Goal: Task Accomplishment & Management: Manage account settings

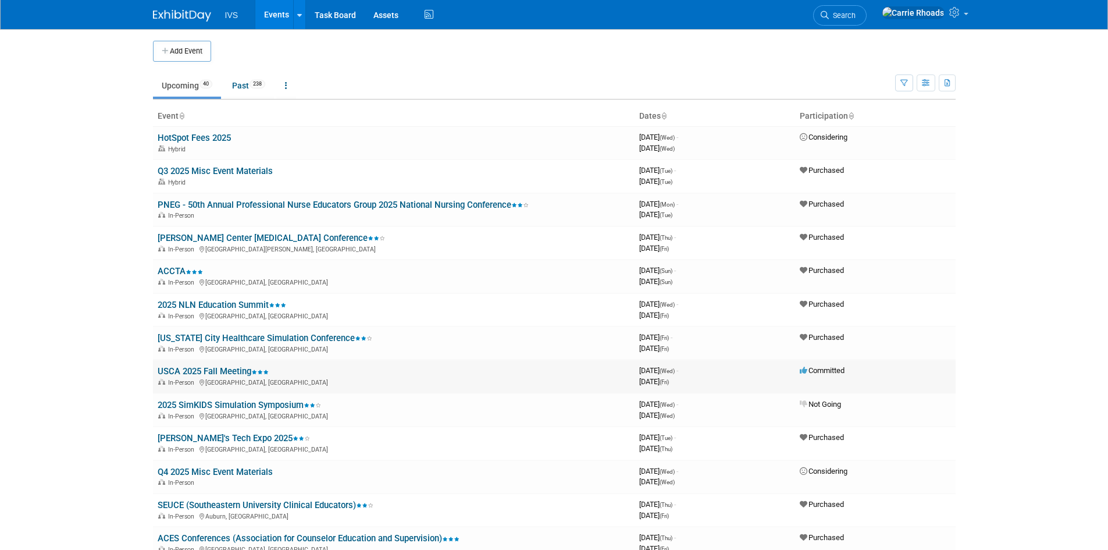
click at [208, 374] on link "USCA 2025 Fall Meeting" at bounding box center [213, 371] width 111 height 10
click at [208, 372] on link "USCA 2025 Fall Meeting" at bounding box center [213, 371] width 111 height 10
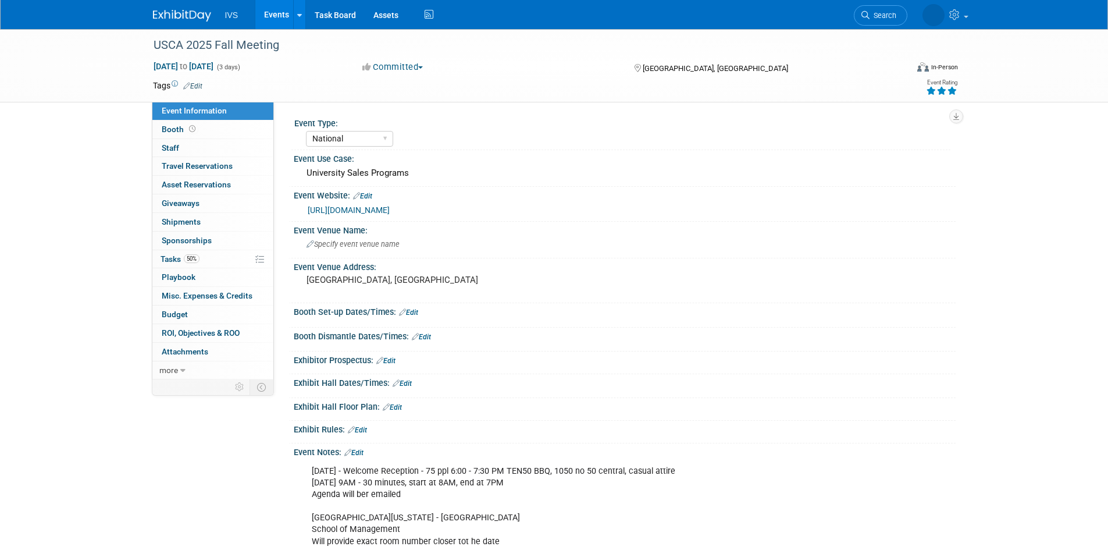
select select "National"
click at [384, 208] on link "[URL][DOMAIN_NAME]" at bounding box center [349, 209] width 82 height 9
click at [370, 208] on link "[URL][DOMAIN_NAME]" at bounding box center [349, 209] width 82 height 9
select select "National"
click at [187, 165] on span "Travel Reservations 0" at bounding box center [197, 165] width 71 height 9
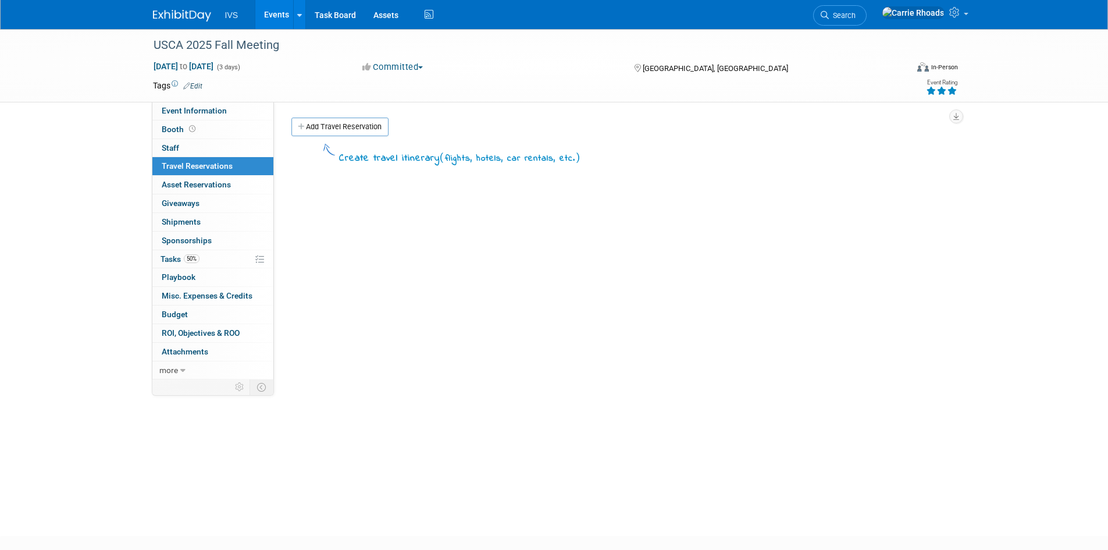
click at [327, 116] on div "Event Type: National Regional Sponsorship Event Use Case: University Sales Prog…" at bounding box center [615, 240] width 682 height 277
click at [328, 126] on link "Add Travel Reservation" at bounding box center [339, 126] width 97 height 19
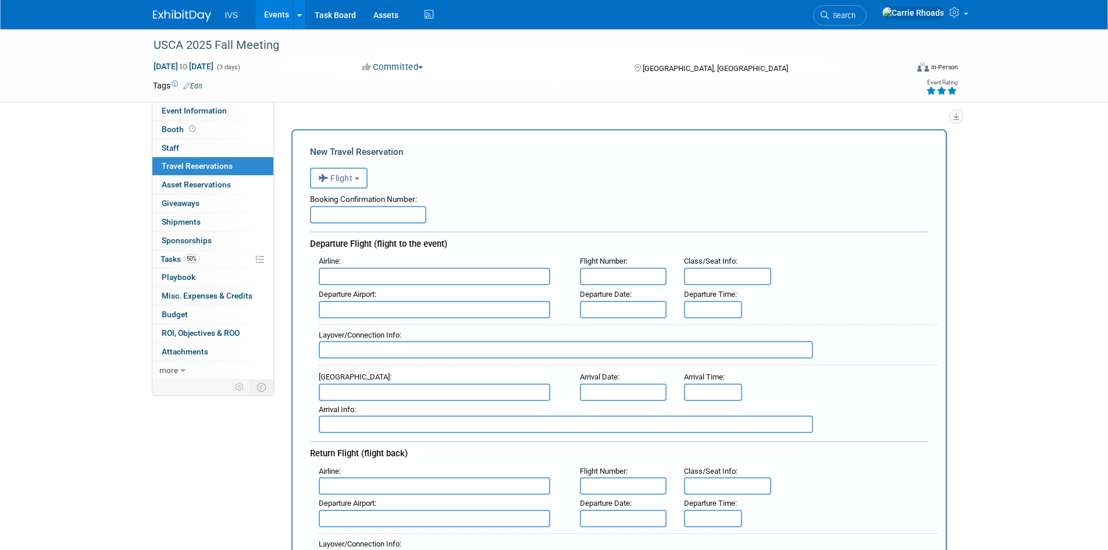
click at [340, 174] on span "Flight" at bounding box center [335, 177] width 35 height 9
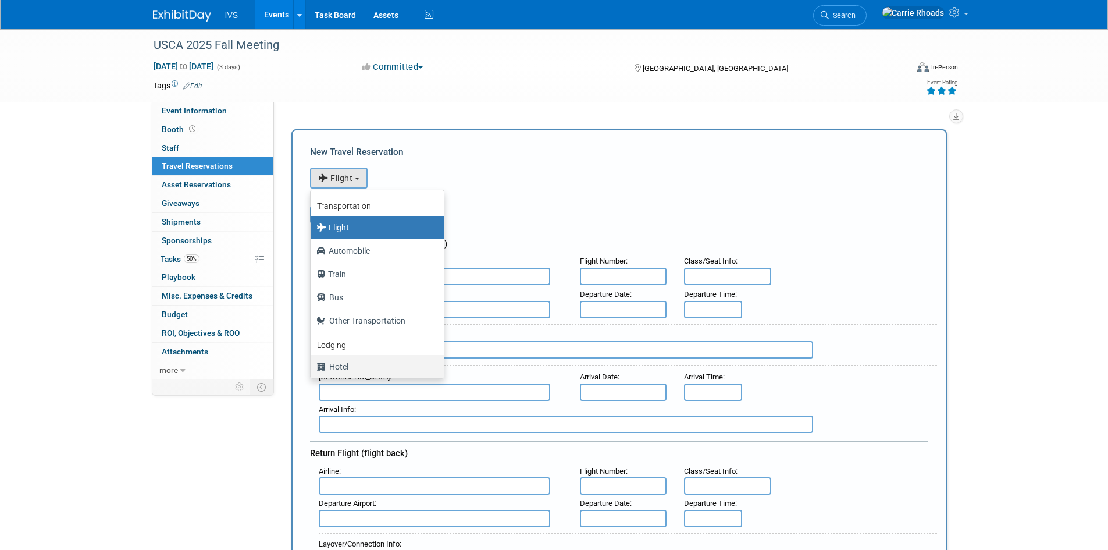
click at [340, 369] on label "Hotel" at bounding box center [374, 366] width 116 height 19
click at [312, 369] on input "Hotel" at bounding box center [309, 365] width 8 height 8
select select "6"
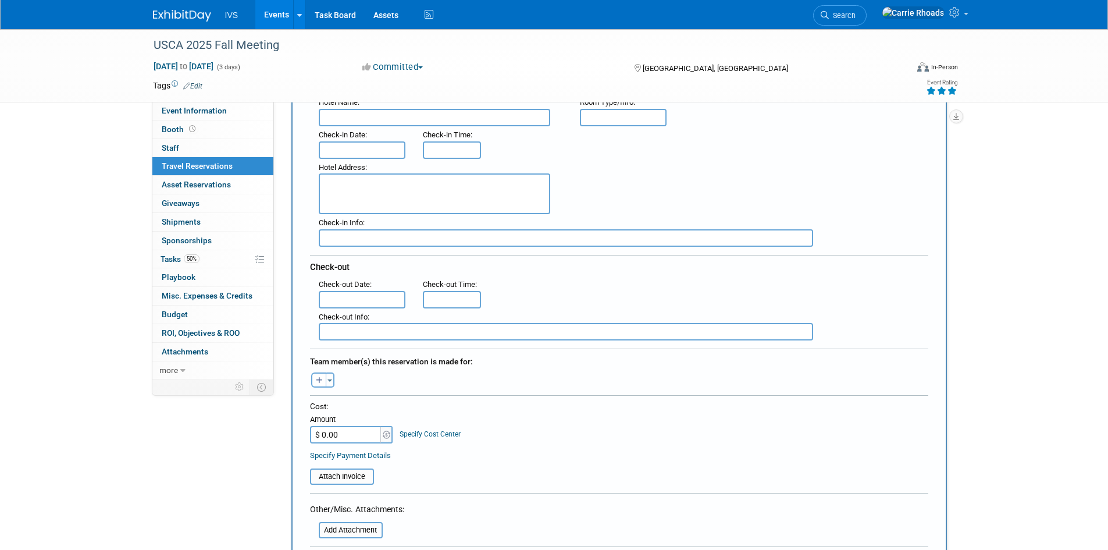
scroll to position [174, 0]
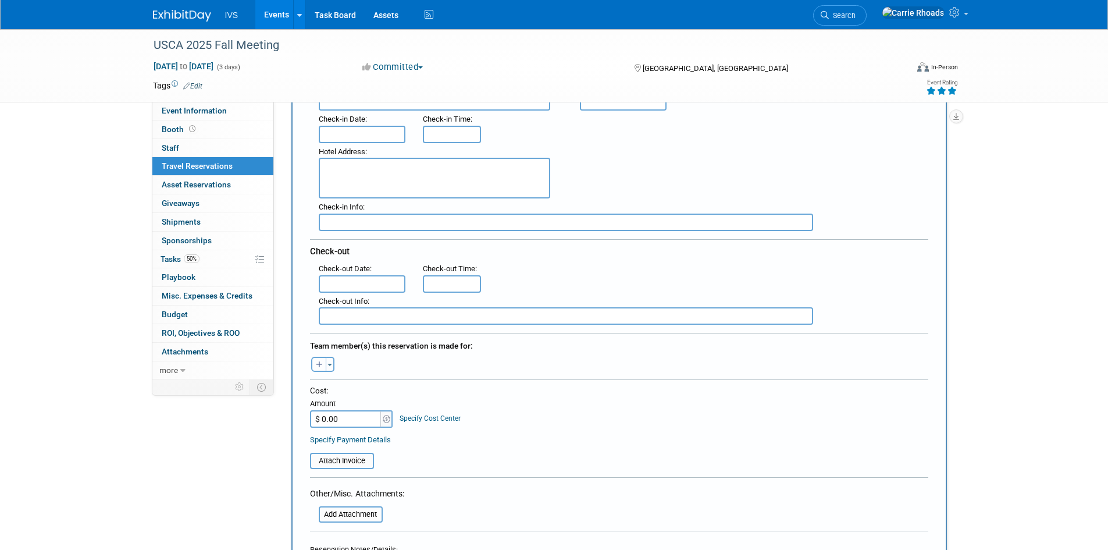
click at [319, 358] on button "button" at bounding box center [318, 364] width 15 height 15
select select
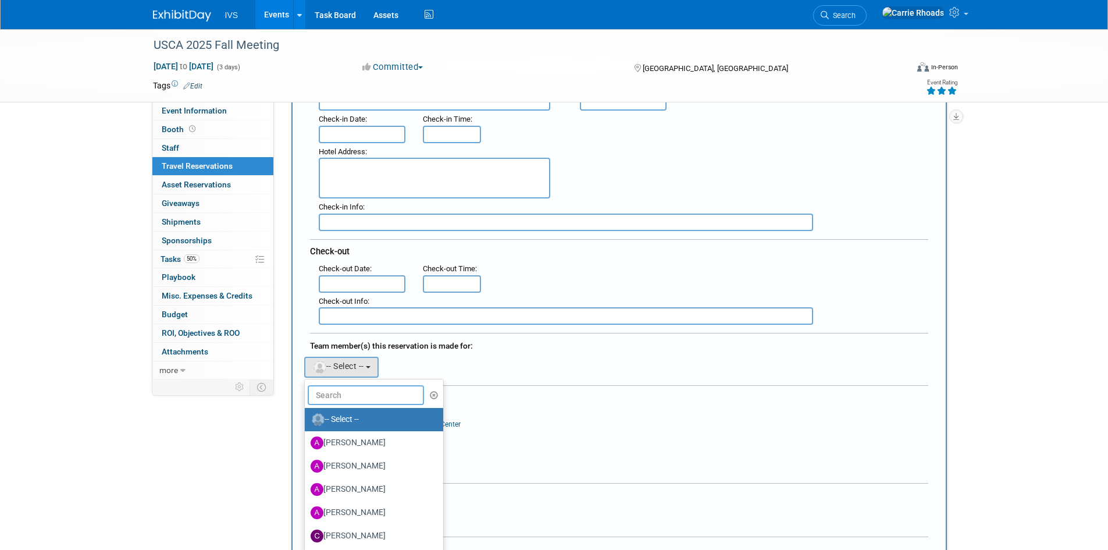
click at [357, 392] on input "text" at bounding box center [366, 395] width 116 height 20
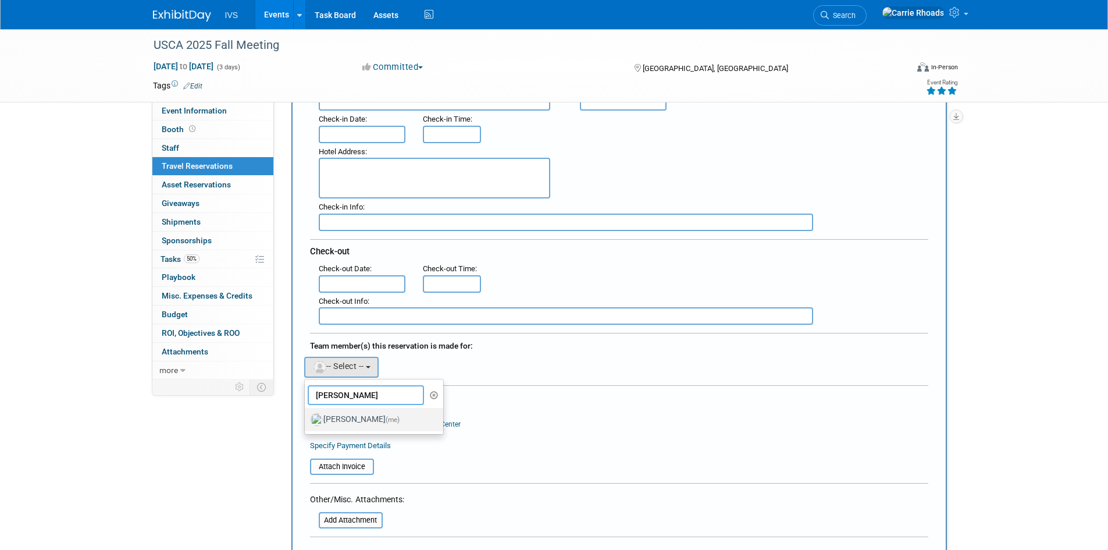
type input "Carr"
click at [357, 414] on label "Carrie Rhoads (me)" at bounding box center [372, 419] width 122 height 19
click at [306, 414] on input "Carrie Rhoads (me)" at bounding box center [303, 418] width 8 height 8
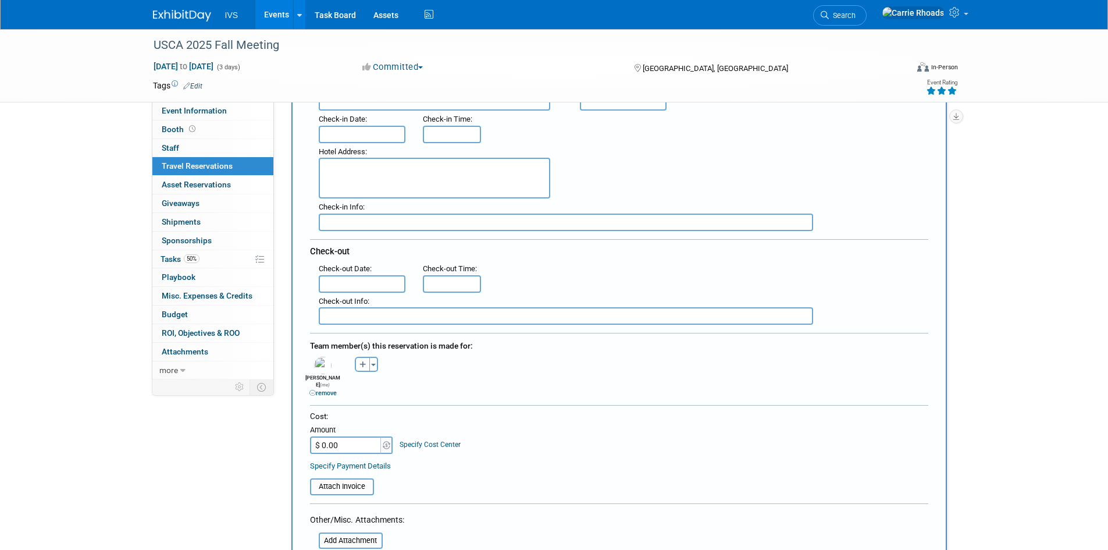
click at [354, 437] on input "$ 0.00" at bounding box center [346, 444] width 73 height 17
type input "$ 170.54"
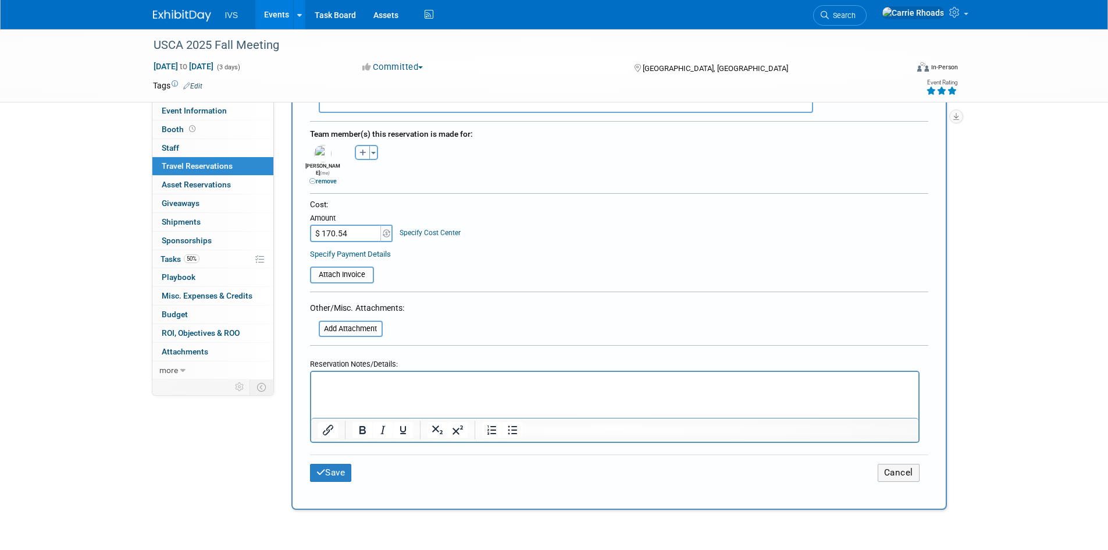
scroll to position [407, 0]
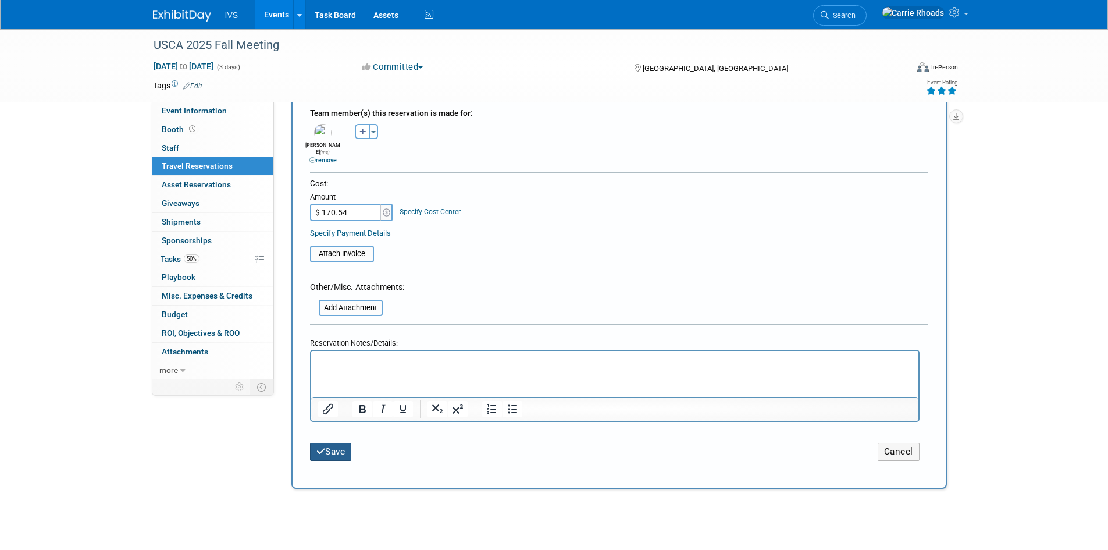
click at [343, 443] on button "Save" at bounding box center [331, 452] width 42 height 18
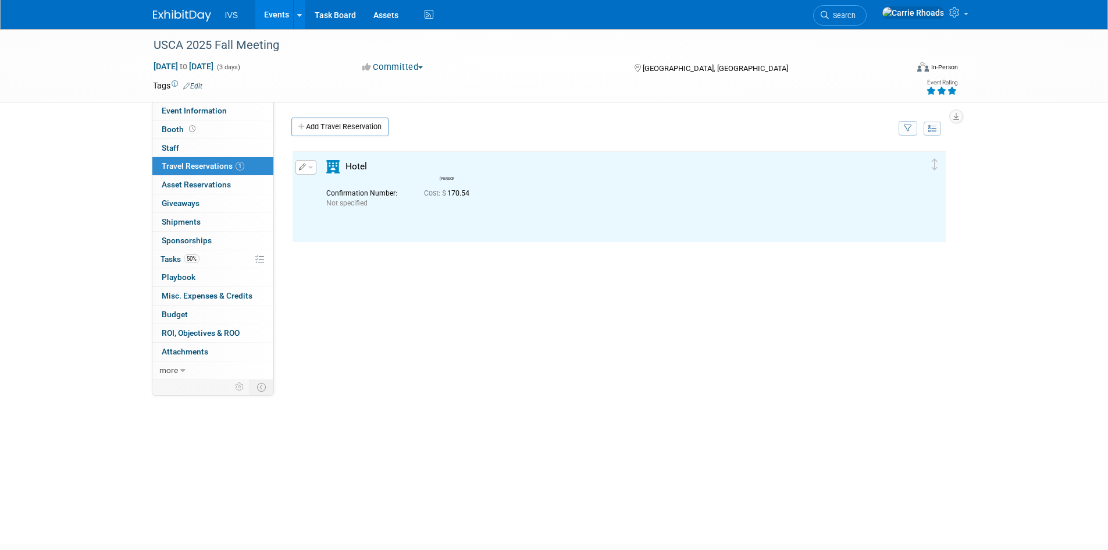
scroll to position [0, 0]
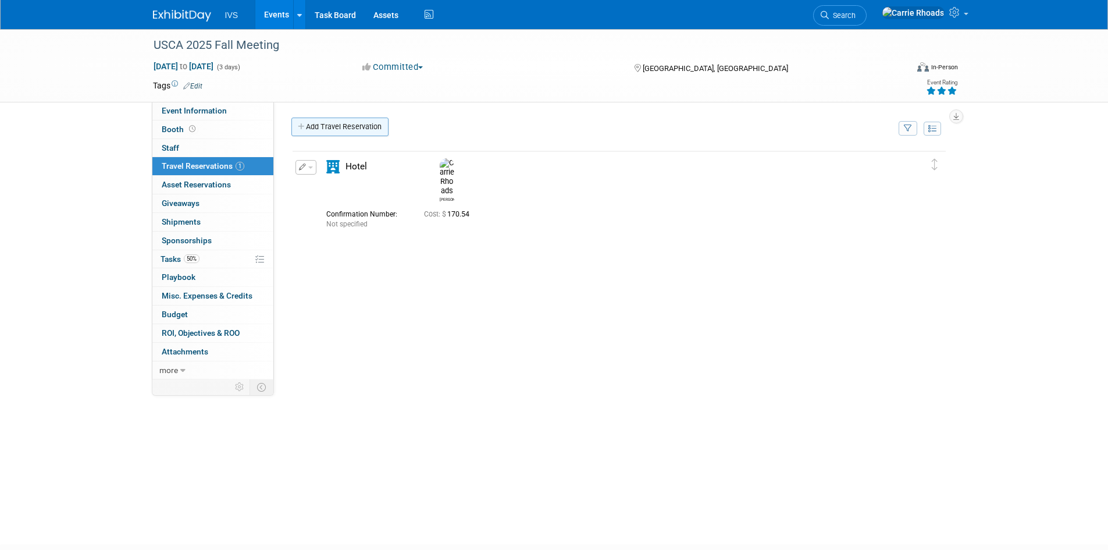
click at [350, 127] on link "Add Travel Reservation" at bounding box center [339, 126] width 97 height 19
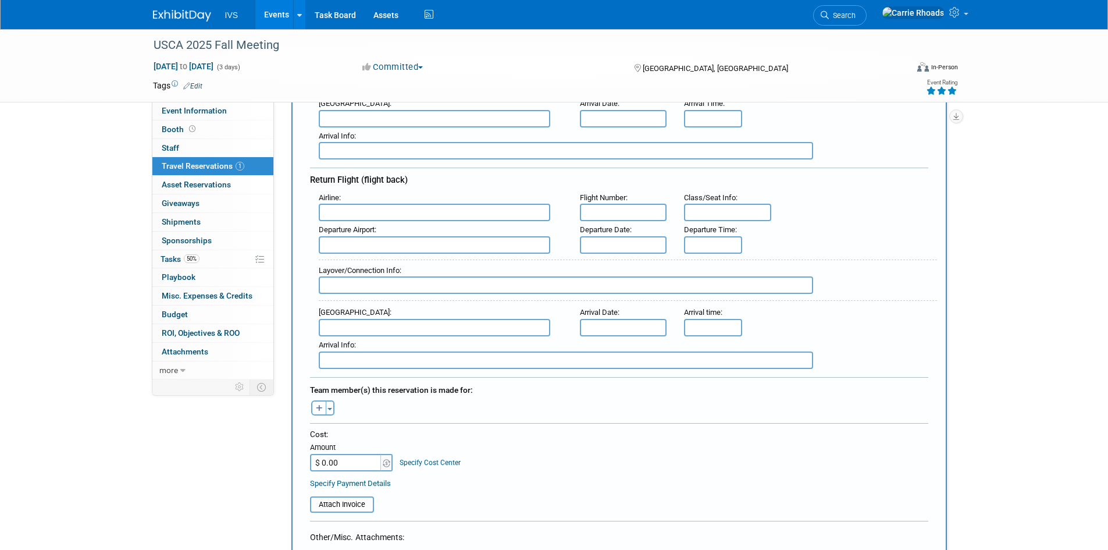
scroll to position [291, 0]
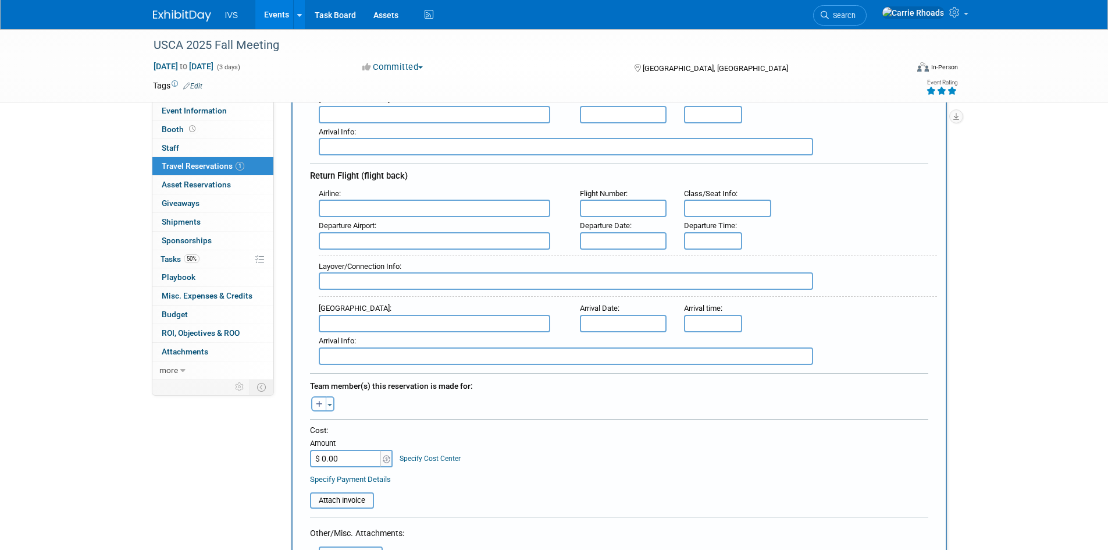
click at [352, 454] on input "$ 0.00" at bounding box center [346, 458] width 73 height 17
type input "$ 510.95"
click at [319, 402] on icon "button" at bounding box center [319, 405] width 7 height 8
select select
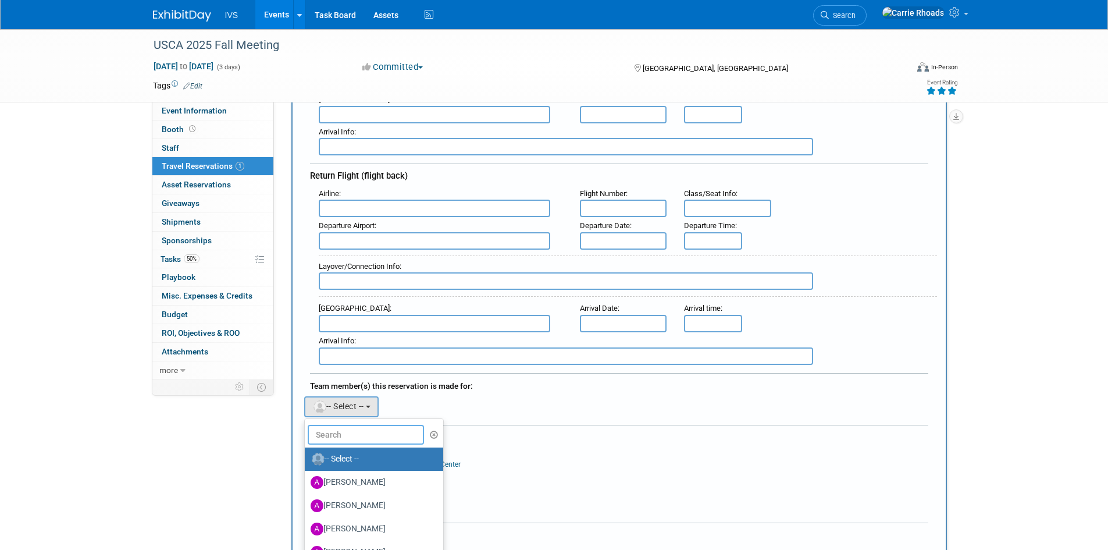
click at [355, 427] on input "text" at bounding box center [366, 435] width 116 height 20
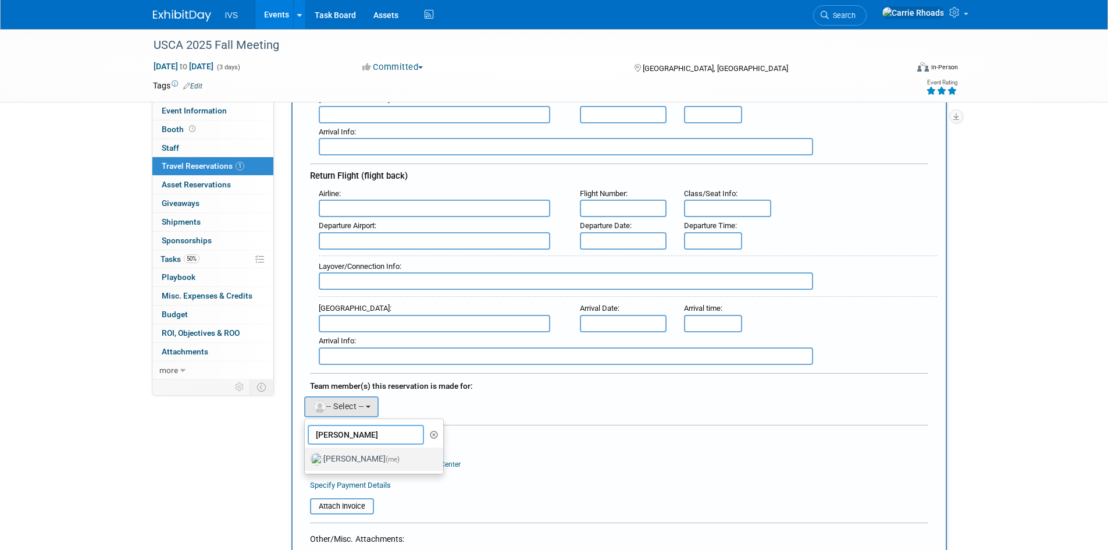
type input "Carr"
click at [348, 459] on label "Carrie Rhoads (me)" at bounding box center [372, 459] width 122 height 19
click at [306, 459] on input "Carrie Rhoads (me)" at bounding box center [303, 458] width 8 height 8
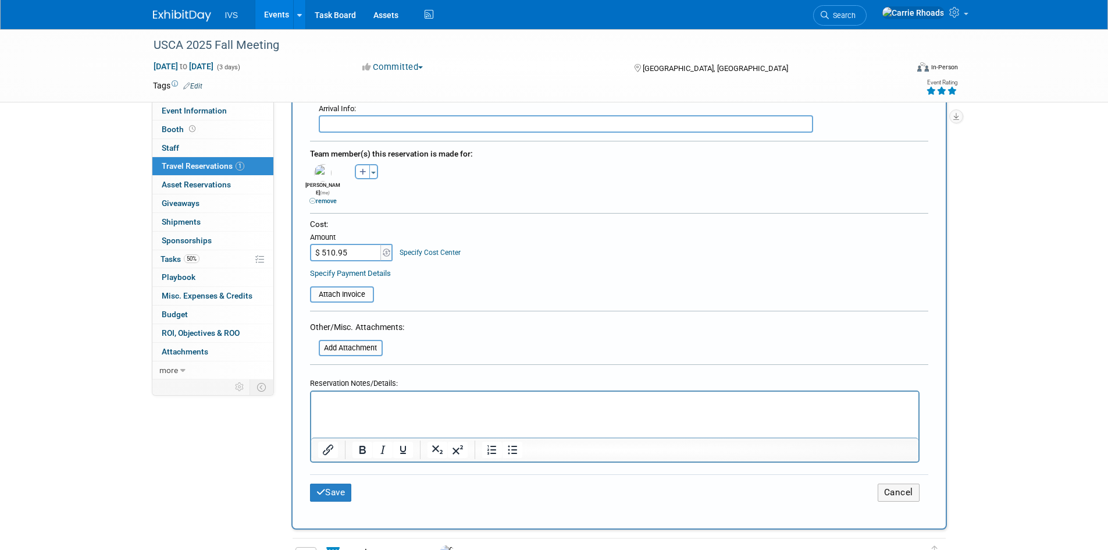
scroll to position [582, 0]
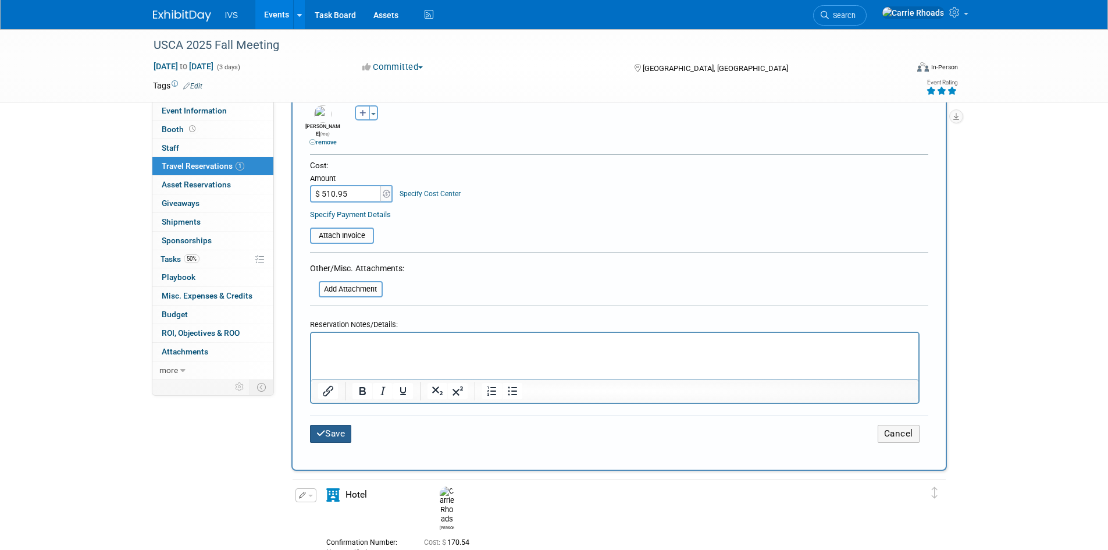
click at [335, 425] on button "Save" at bounding box center [331, 434] width 42 height 18
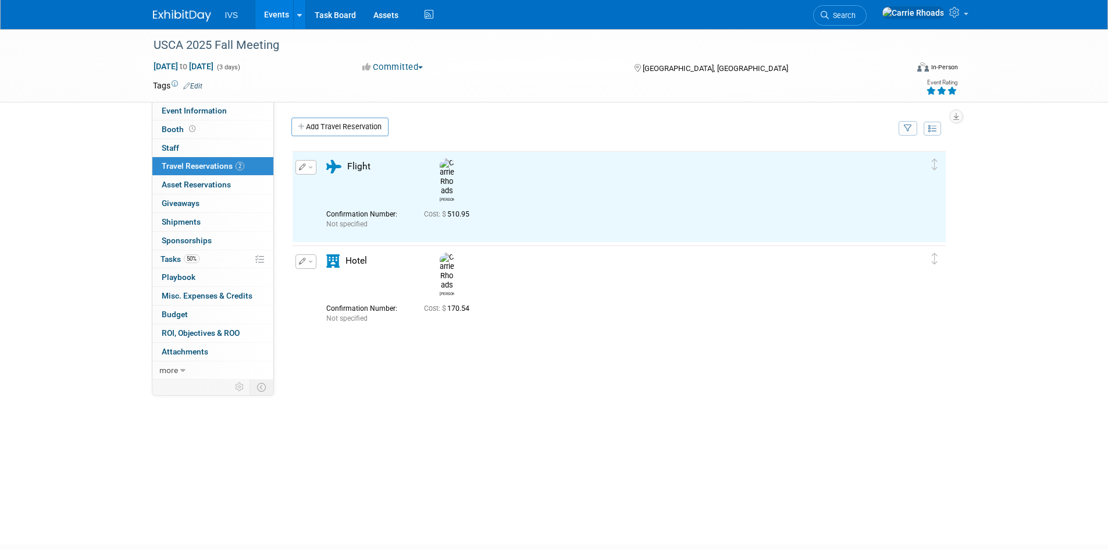
scroll to position [0, 0]
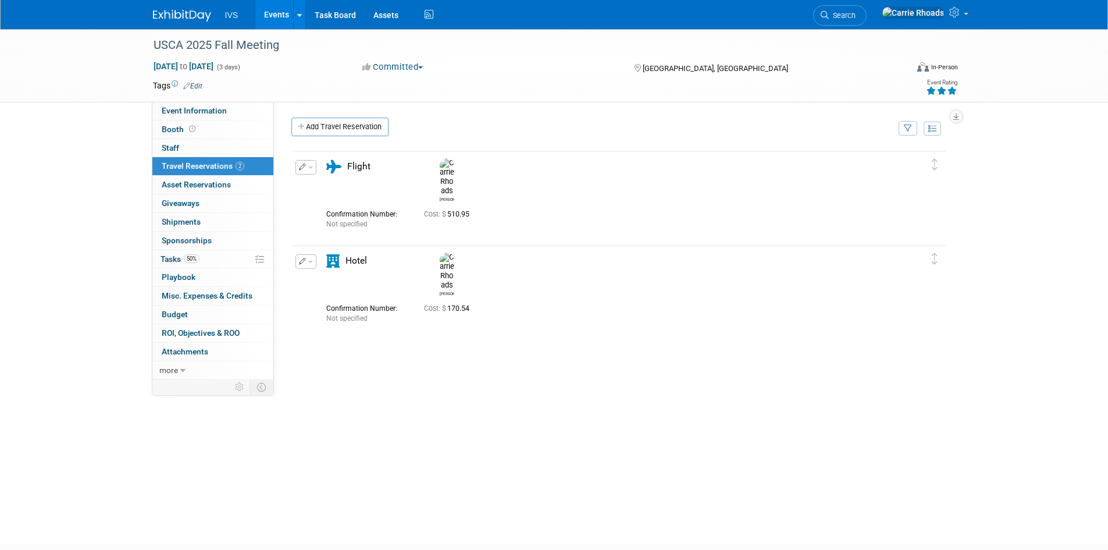
click at [51, 214] on div "USCA 2025 Fall Meeting Sep 24, 2025 to Sep 26, 2025 (3 days) Sep 24, 2025 to Se…" at bounding box center [554, 276] width 1108 height 494
click at [198, 43] on div "USCA 2025 Fall Meeting" at bounding box center [519, 45] width 740 height 21
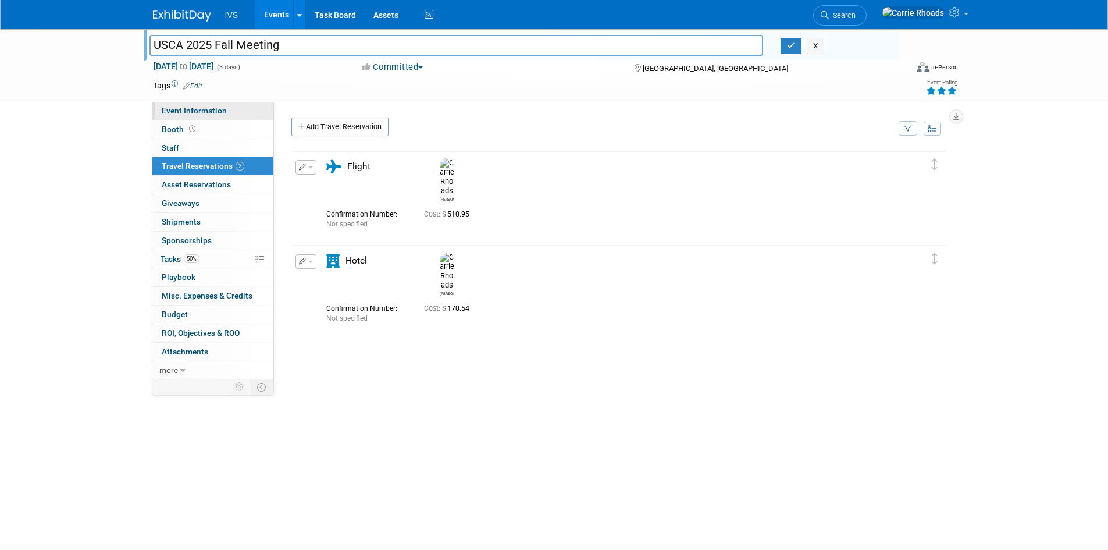
click at [179, 112] on span "Event Information" at bounding box center [194, 110] width 65 height 9
select select "National"
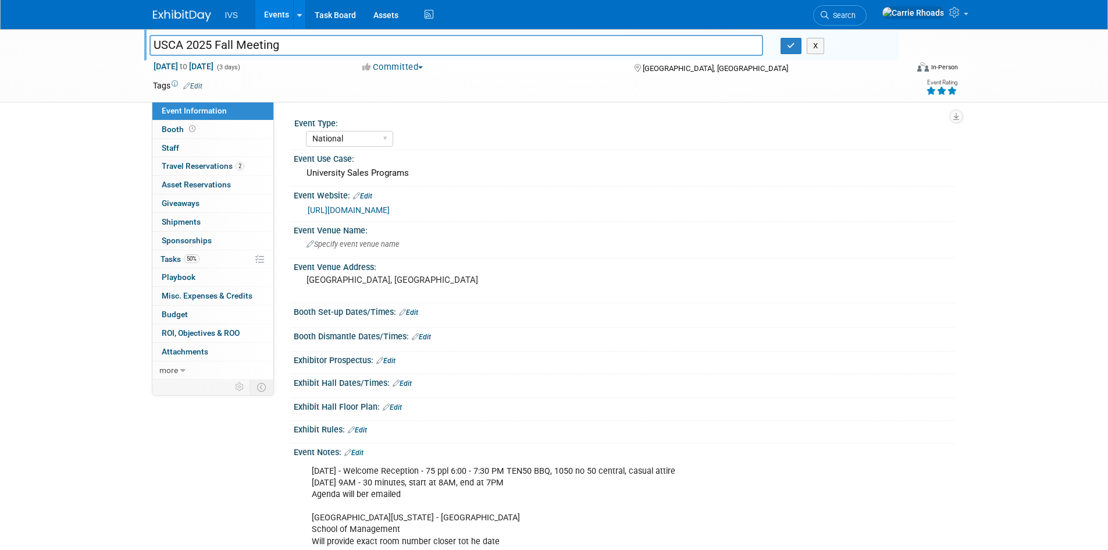
click at [362, 208] on link "https://universitysales.org/meetings/fall-meeting/" at bounding box center [349, 209] width 82 height 9
click at [176, 238] on span "Sponsorships 0" at bounding box center [187, 240] width 50 height 9
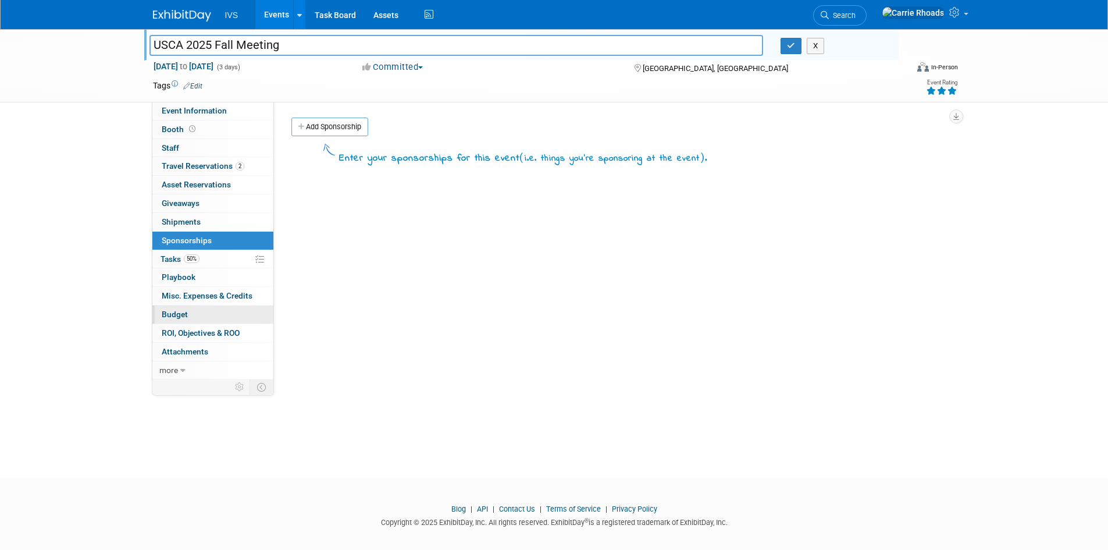
click at [170, 308] on link "Budget" at bounding box center [212, 314] width 121 height 18
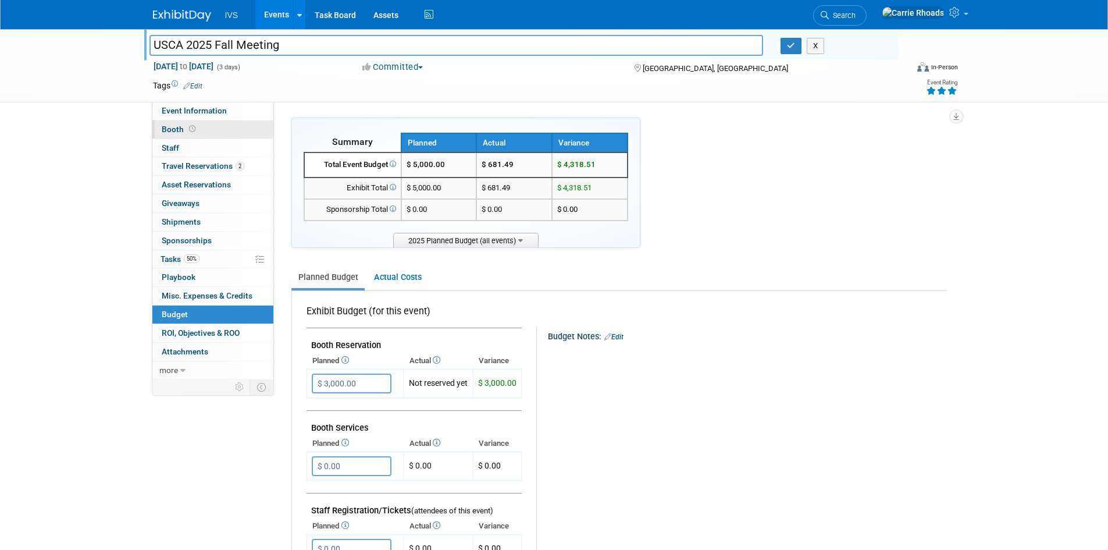
click at [168, 124] on link "Booth" at bounding box center [212, 129] width 121 height 18
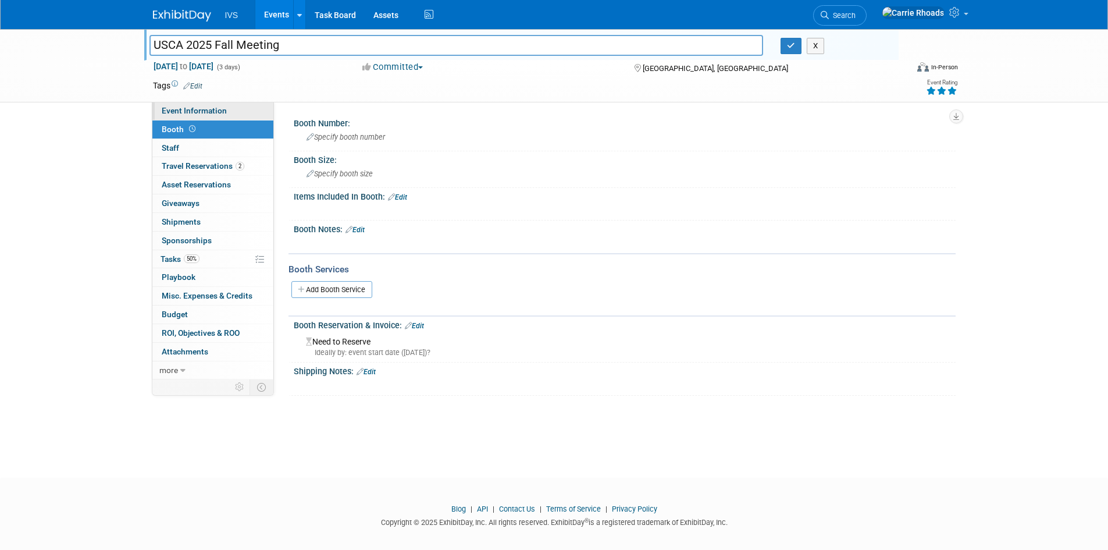
click at [177, 112] on span "Event Information" at bounding box center [194, 110] width 65 height 9
select select "National"
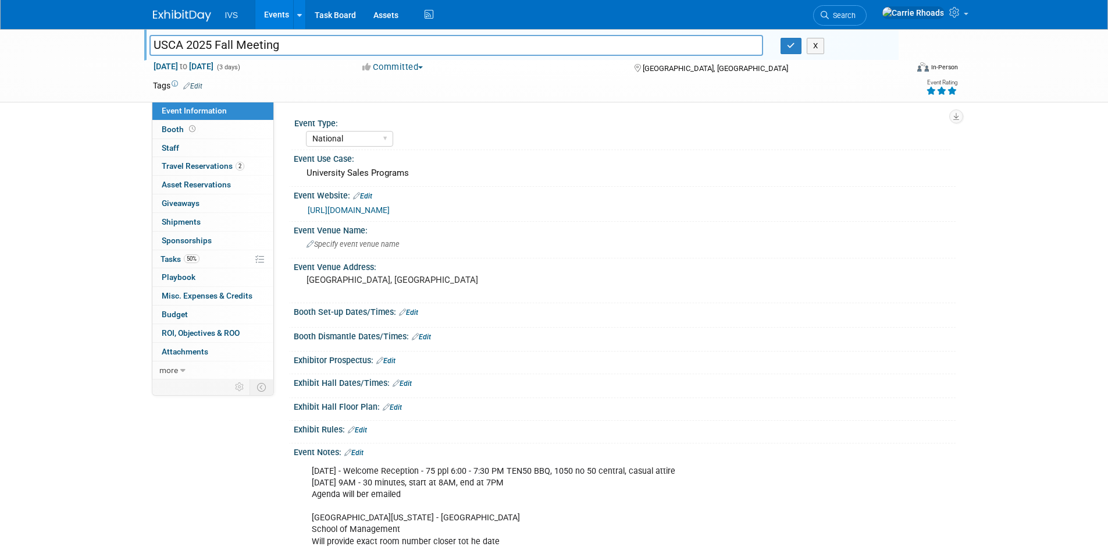
click at [533, 345] on div at bounding box center [624, 345] width 644 height 3
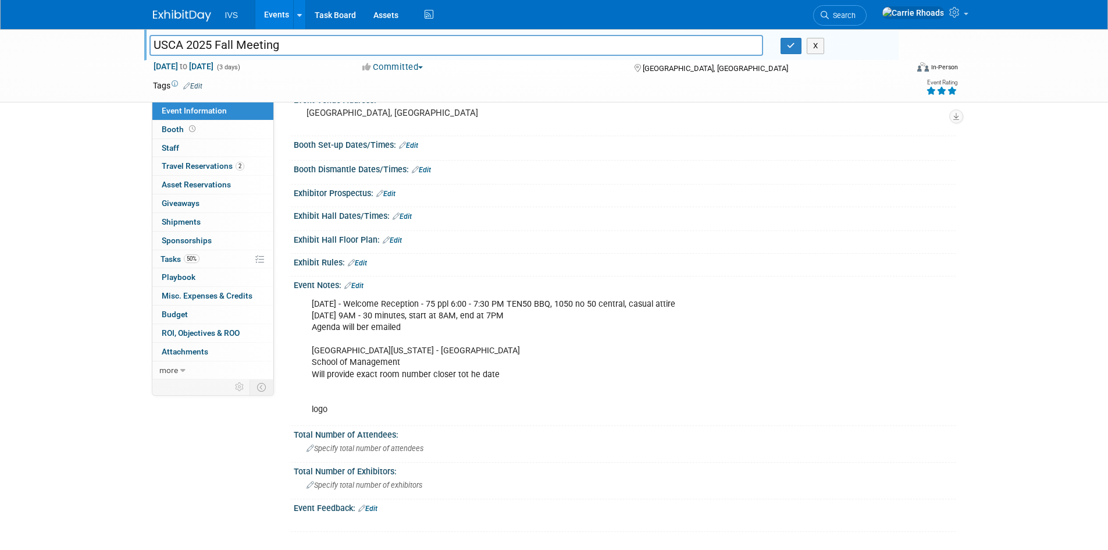
scroll to position [174, 0]
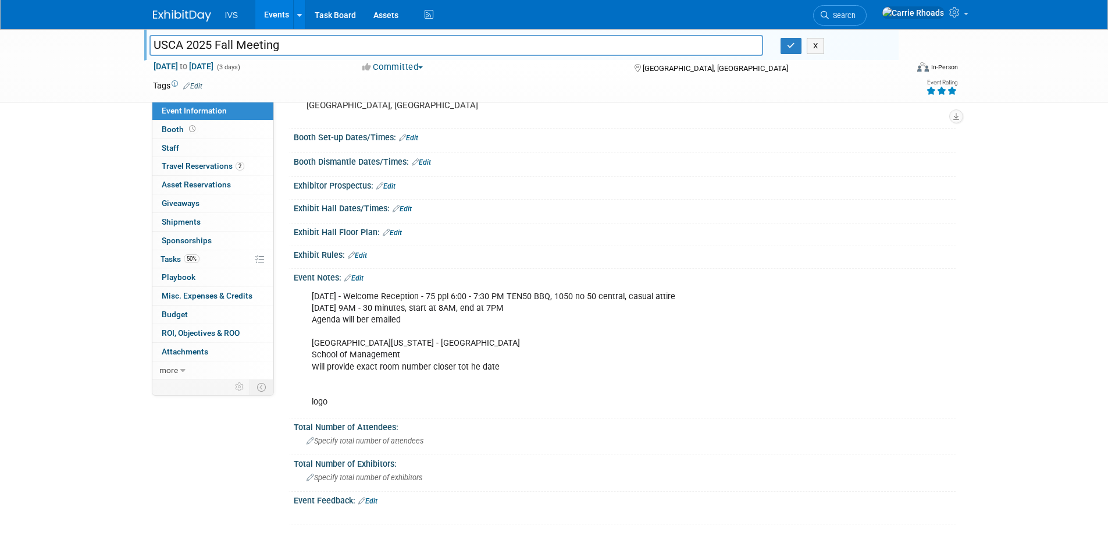
click at [362, 277] on link "Edit" at bounding box center [353, 278] width 19 height 8
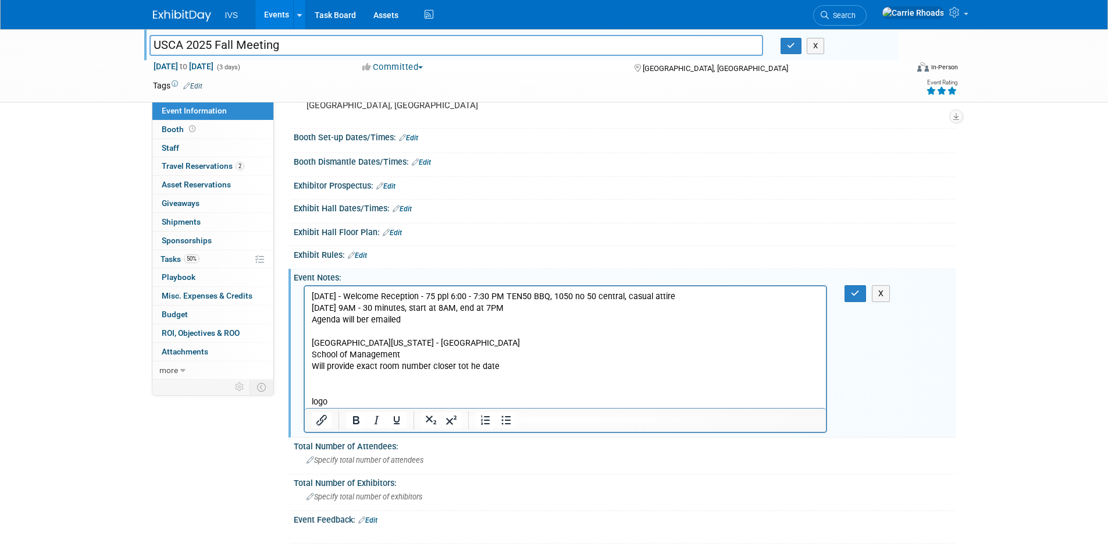
scroll to position [0, 0]
click at [369, 318] on p "Wednesday 9/24 - Welcome Reception - 75 ppl 6:00 - 7:30 PM TEN50 BBQ, 1050 no 5…" at bounding box center [565, 348] width 508 height 117
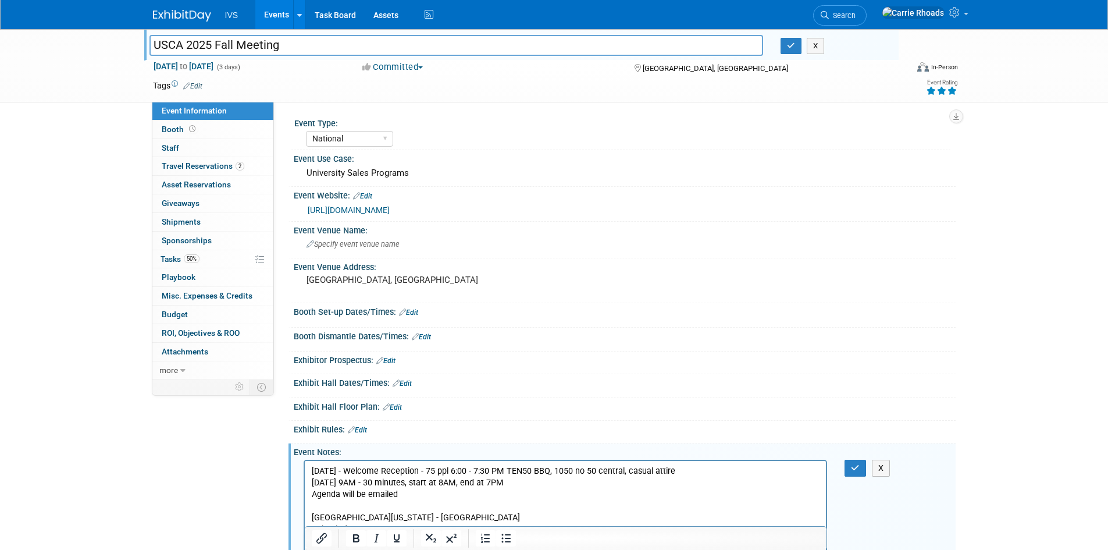
drag, startPoint x: 720, startPoint y: 471, endPoint x: 591, endPoint y: 469, distance: 128.6
click at [591, 469] on p "Wednesday 9/24 - Welcome Reception - 75 ppl 6:00 - 7:30 PM TEN50 BBQ, 1050 no 5…" at bounding box center [565, 523] width 508 height 117
click at [658, 473] on p "Wednesday 9/24 - Welcome Reception - 75 ppl 6:00 - 7:30 PM TEN50 BBQ, 1050 no 5…" at bounding box center [565, 523] width 508 height 117
click at [730, 469] on p "Wednesday 9/24 - Welcome Reception - 75 ppl 6:00 - 7:30 PM TEN50 BBQ, casual at…" at bounding box center [565, 523] width 508 height 117
click at [862, 468] on button "button" at bounding box center [855, 467] width 22 height 17
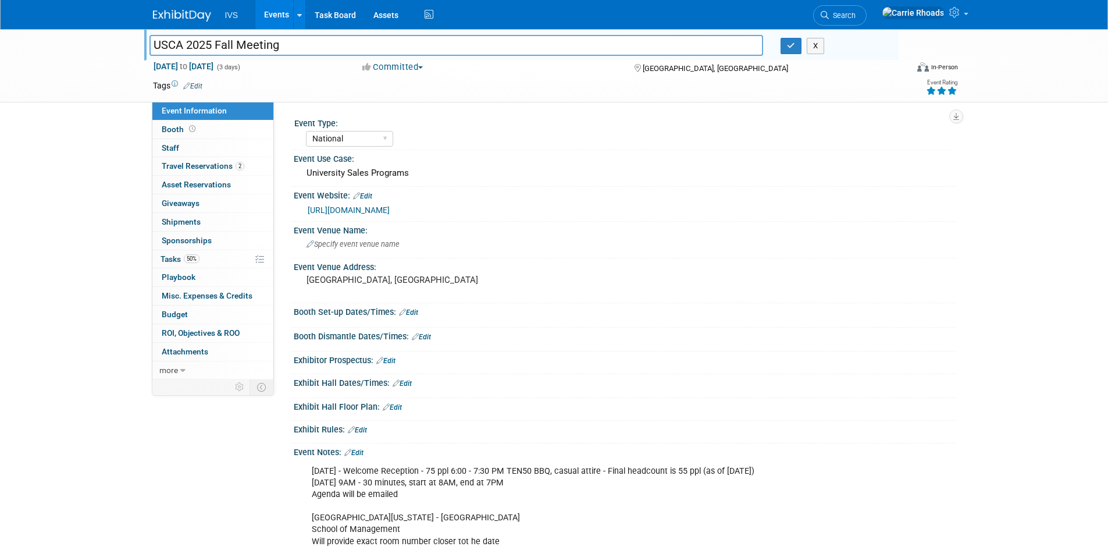
click at [357, 448] on link "Edit" at bounding box center [353, 452] width 19 height 8
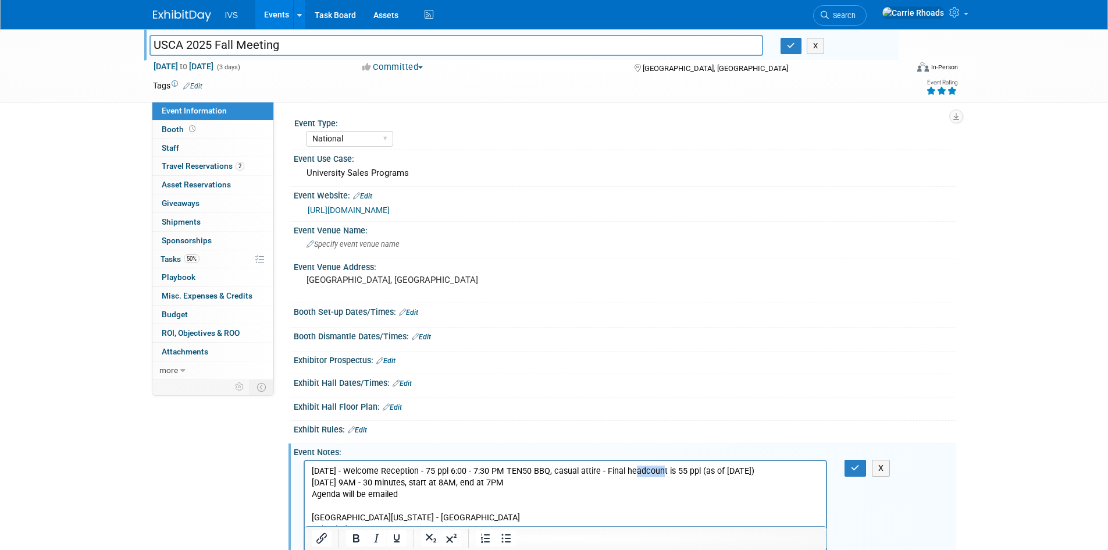
drag, startPoint x: 658, startPoint y: 472, endPoint x: 638, endPoint y: 473, distance: 20.4
click at [638, 473] on p "Wednesday 9/24 - Welcome Reception - 75 ppl 6:00 - 7:30 PM TEN50 BBQ, casual at…" at bounding box center [565, 523] width 508 height 117
click at [857, 468] on icon "button" at bounding box center [855, 468] width 9 height 8
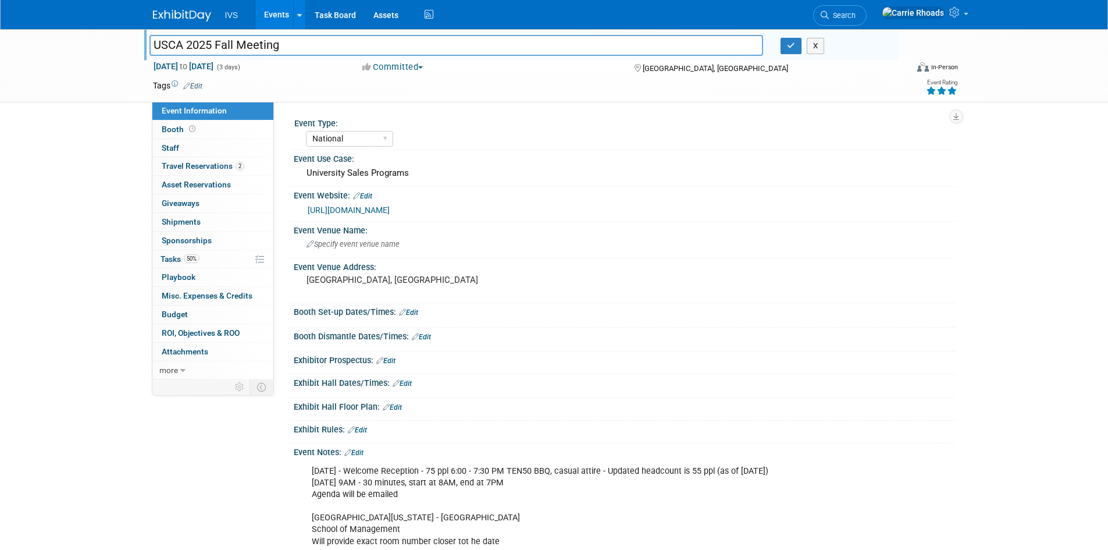
click at [131, 424] on div "USCA 2025 Fall Meeting USCA 2025 Fall Meeting X Sep 24, 2025 to Sep 26, 2025 (3…" at bounding box center [554, 375] width 1108 height 693
click at [822, 46] on button "X" at bounding box center [816, 46] width 18 height 16
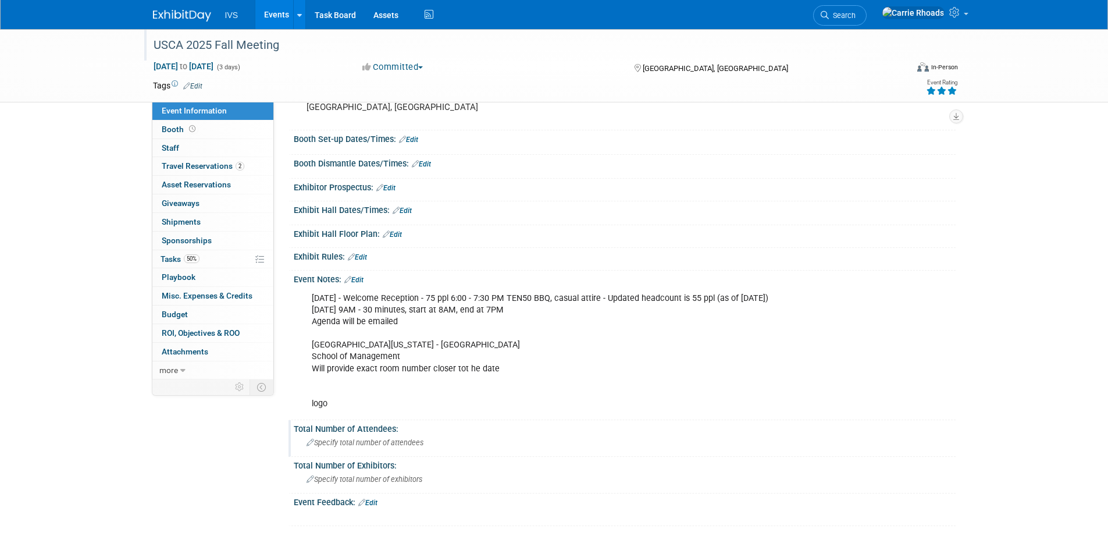
scroll to position [275, 0]
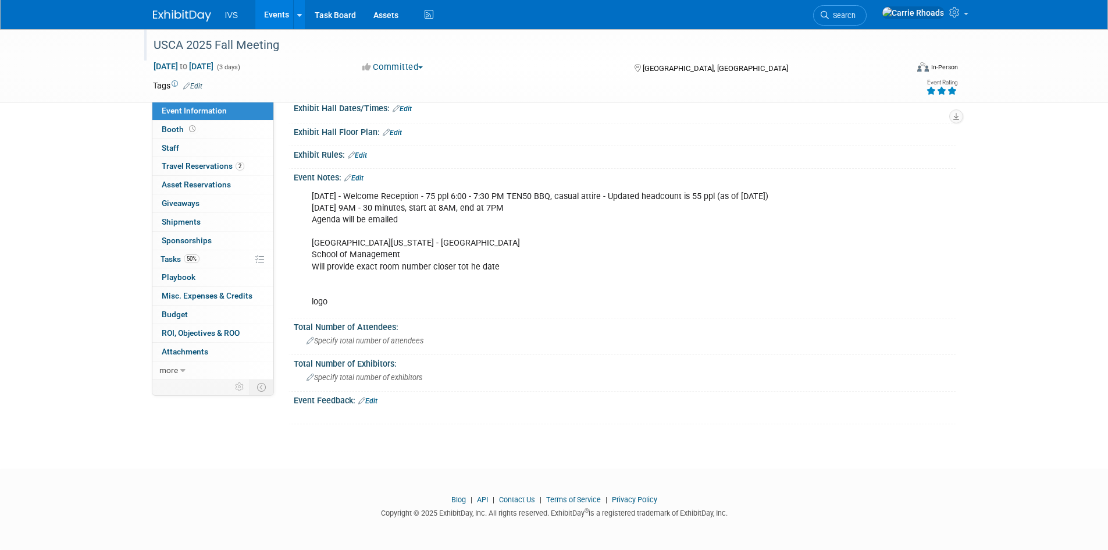
click at [360, 174] on link "Edit" at bounding box center [353, 178] width 19 height 8
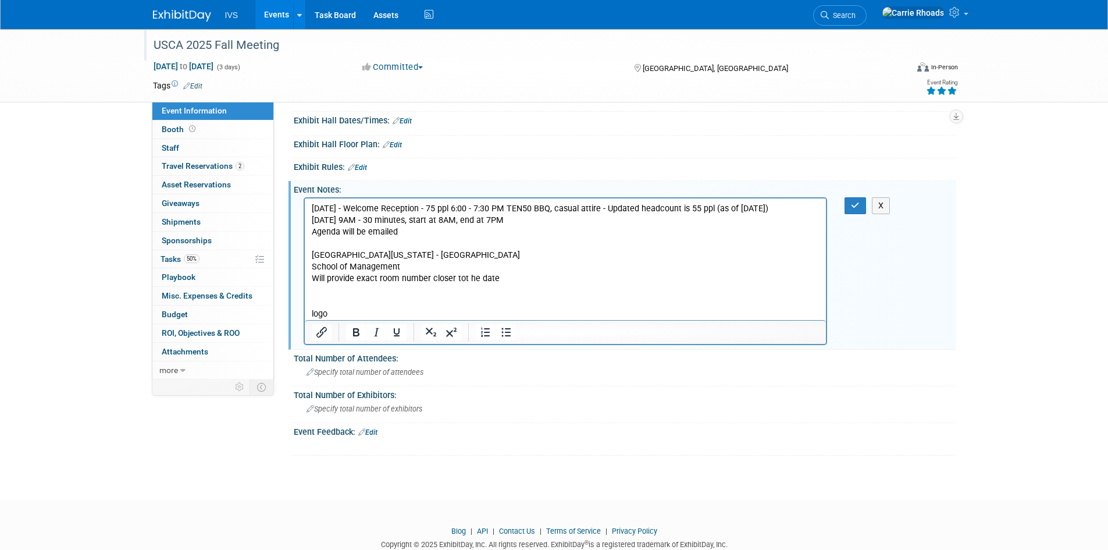
scroll to position [236, 0]
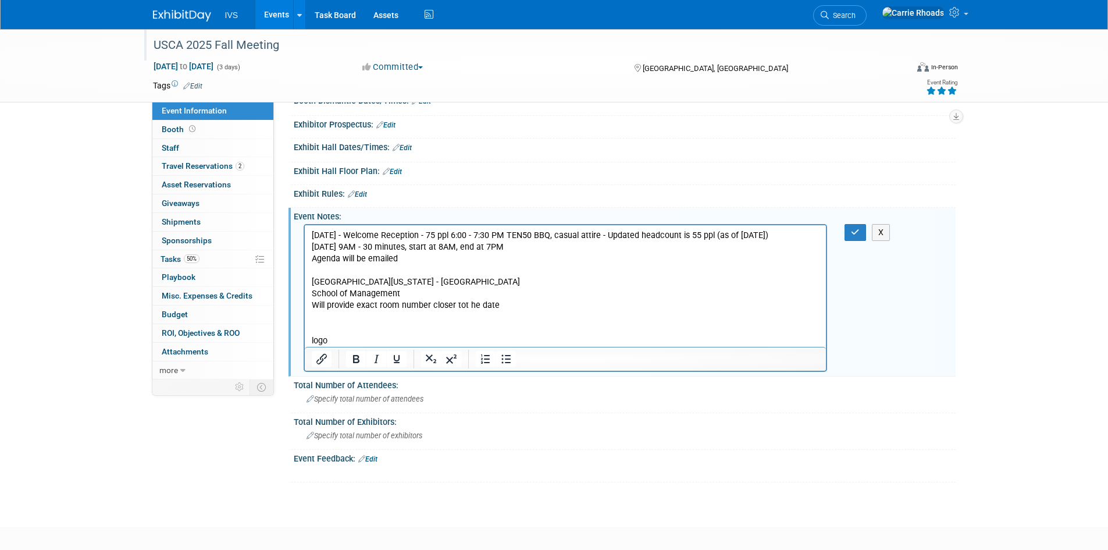
click at [514, 303] on p "Wednesday 9/24 - Welcome Reception - 75 ppl 6:00 - 7:30 PM TEN50 BBQ, casual at…" at bounding box center [565, 287] width 508 height 117
click at [462, 305] on p "Wednesday 9/24 - Welcome Reception - 75 ppl 6:00 - 7:30 PM TEN50 BBQ, casual at…" at bounding box center [565, 287] width 508 height 117
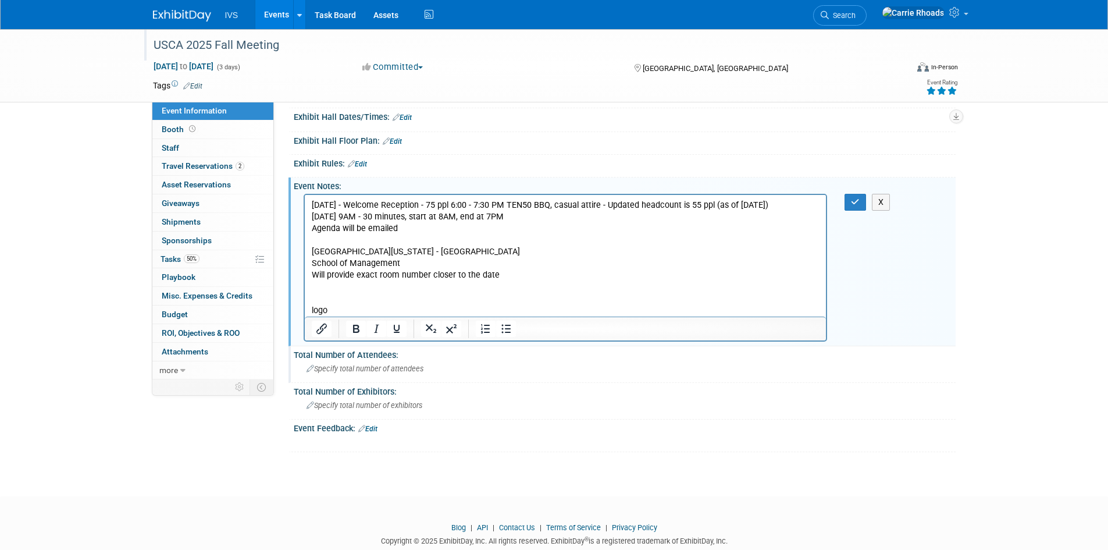
scroll to position [294, 0]
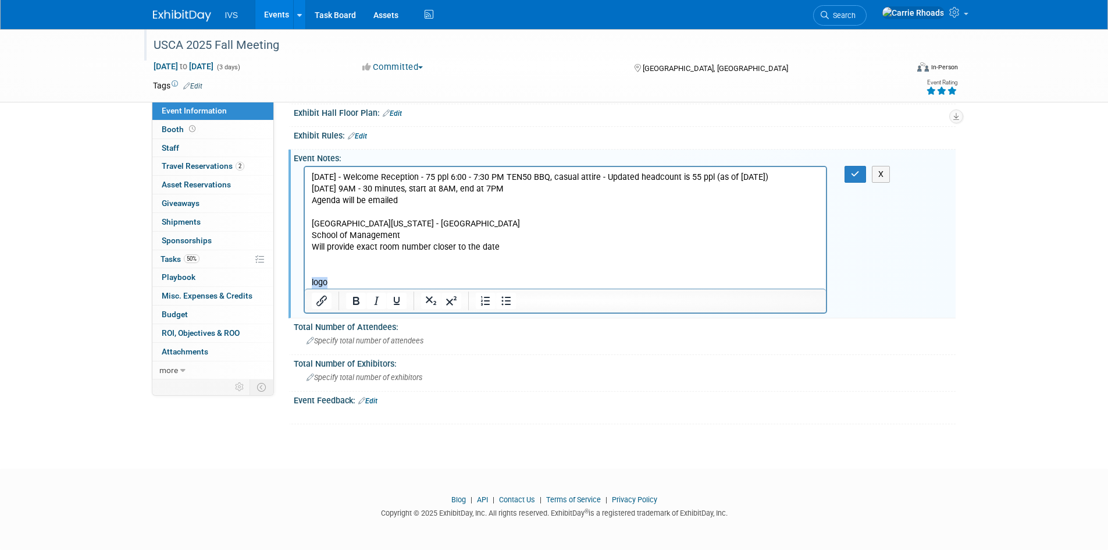
drag, startPoint x: 411, startPoint y: 279, endPoint x: 608, endPoint y: 451, distance: 261.3
click at [304, 284] on html "Wednesday 9/24 - Welcome Reception - 75 ppl 6:00 - 7:30 PM TEN50 BBQ, casual at…" at bounding box center [565, 227] width 522 height 122
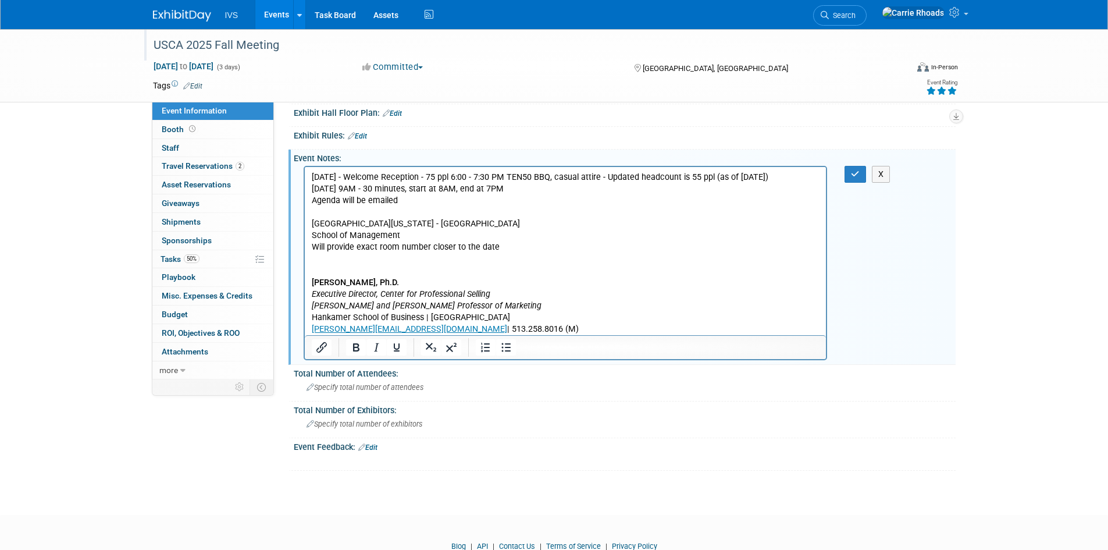
click at [387, 262] on p "Wednesday 9/24 - Welcome Reception - 75 ppl 6:00 - 7:30 PM TEN50 BBQ, casual at…" at bounding box center [565, 218] width 508 height 94
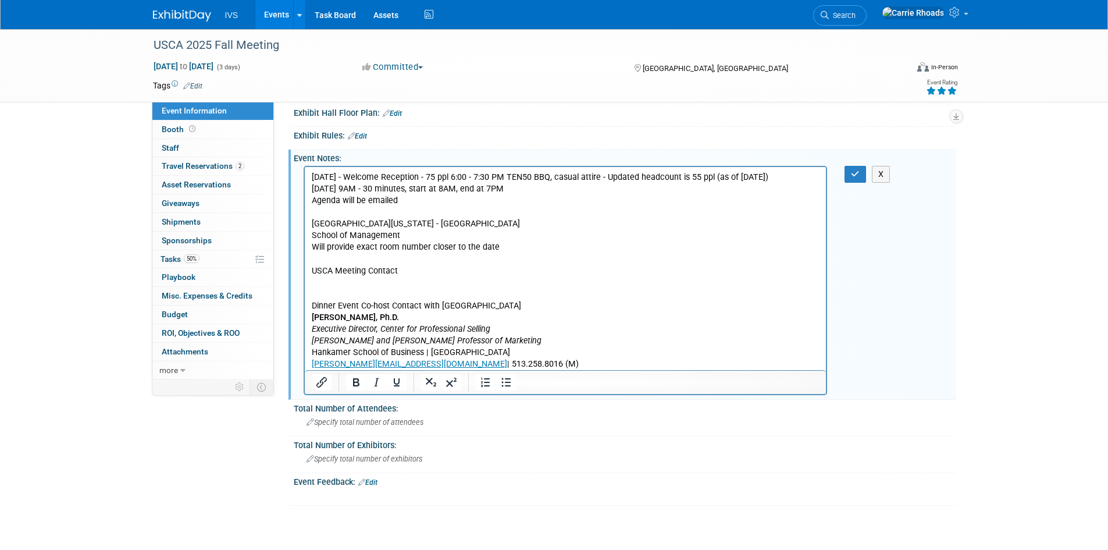
click at [340, 280] on p "Rich Text Area. Press ALT-0 for help." at bounding box center [565, 282] width 508 height 12
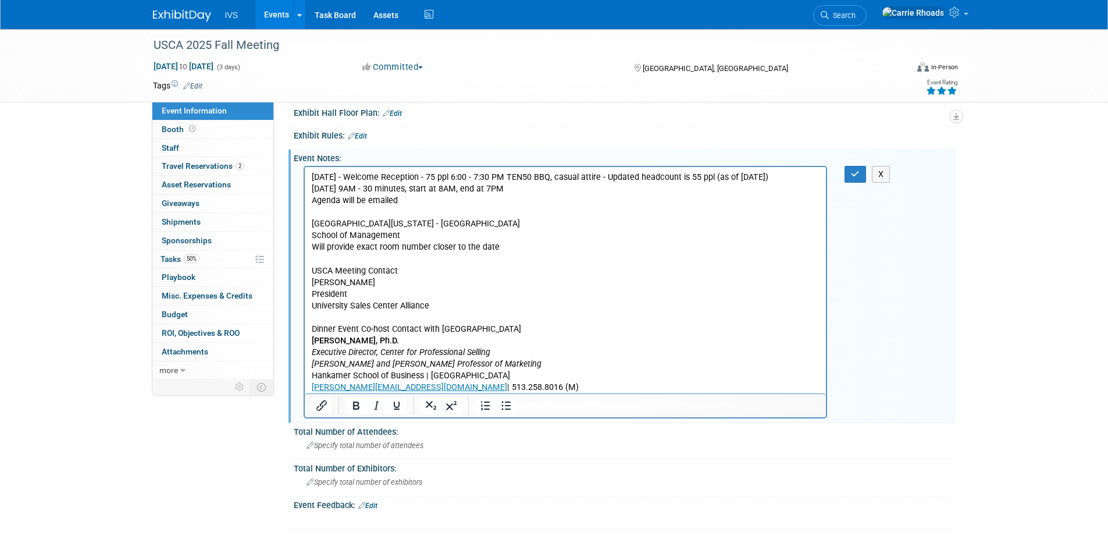
click at [406, 283] on p "Dr. Lenita Davis" at bounding box center [565, 282] width 508 height 12
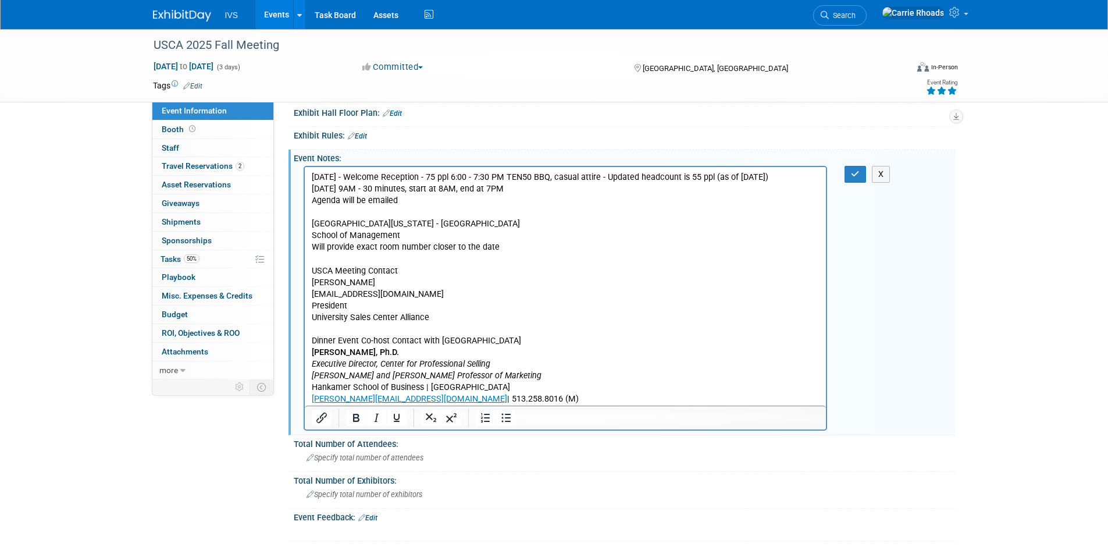
click at [408, 290] on p "davislen@uwec.edu" at bounding box center [565, 294] width 508 height 12
click at [404, 293] on p "davislen@uwec.edu" at bounding box center [565, 294] width 508 height 12
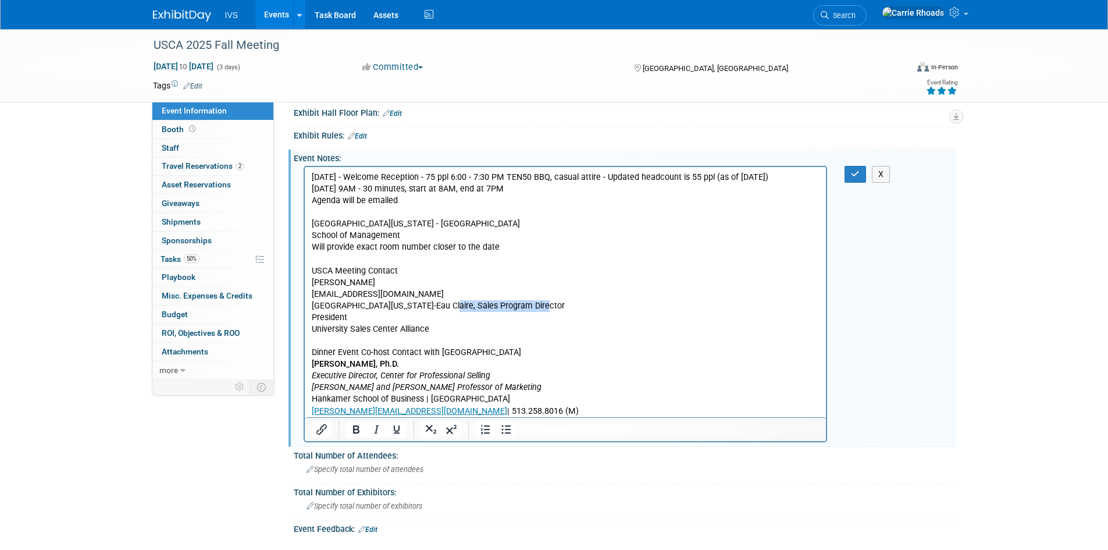
drag, startPoint x: 536, startPoint y: 304, endPoint x: 438, endPoint y: 304, distance: 98.3
click at [438, 304] on p "University Of Wisconsin-Eau Claire, Sales Program Director" at bounding box center [565, 306] width 508 height 12
drag, startPoint x: 434, startPoint y: 329, endPoint x: 311, endPoint y: 326, distance: 123.3
click at [311, 326] on p "University Sales Center Alliance" at bounding box center [565, 329] width 508 height 12
click at [311, 312] on body "Wednesday 9/24 - Welcome Reception - 75 ppl 6:00 - 7:30 PM TEN50 BBQ, casual at…" at bounding box center [565, 293] width 509 height 245
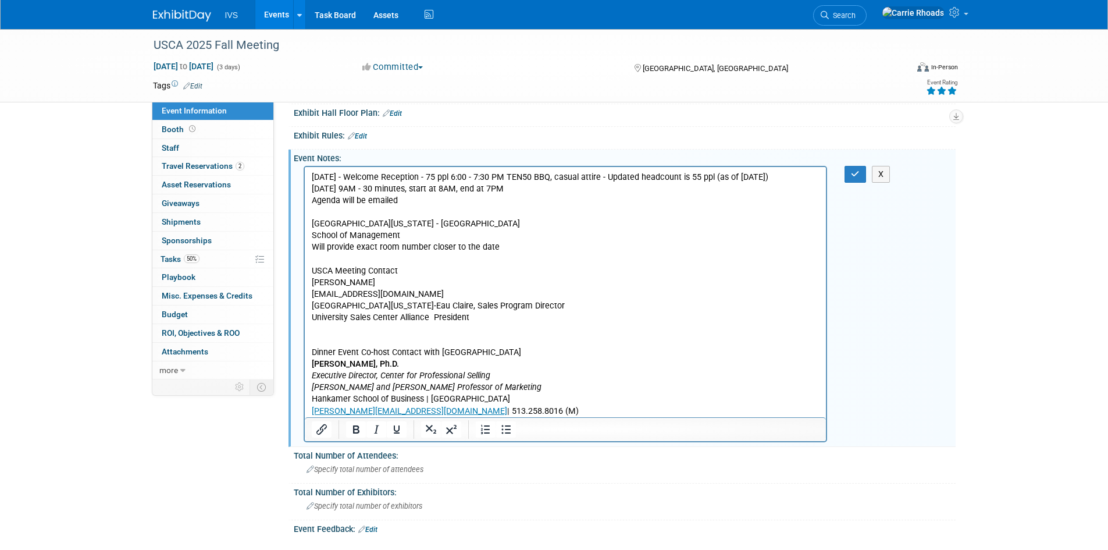
click at [430, 319] on p "University Sales Center Alliance President" at bounding box center [565, 317] width 508 height 12
click at [463, 345] on p "Rich Text Area. Press ALT-0 for help." at bounding box center [565, 340] width 508 height 12
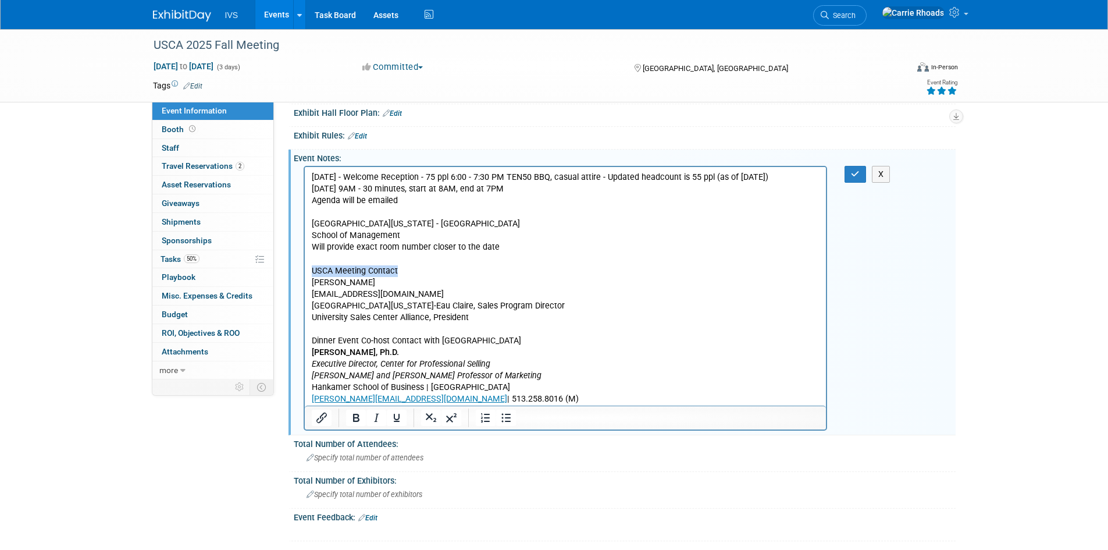
drag, startPoint x: 424, startPoint y: 270, endPoint x: 308, endPoint y: 272, distance: 116.3
click at [308, 272] on html "Wednesday 9/24 - Welcome Reception - 75 ppl 6:00 - 7:30 PM TEN50 BBQ, casual at…" at bounding box center [565, 285] width 522 height 238
click at [354, 415] on icon "Bold" at bounding box center [356, 418] width 14 height 14
click at [561, 366] on p "Andrea L. Dixon, Ph.D. Executive Director, Center for Professional Selling Fran…" at bounding box center [565, 375] width 508 height 58
drag, startPoint x: 521, startPoint y: 338, endPoint x: 293, endPoint y: 338, distance: 228.0
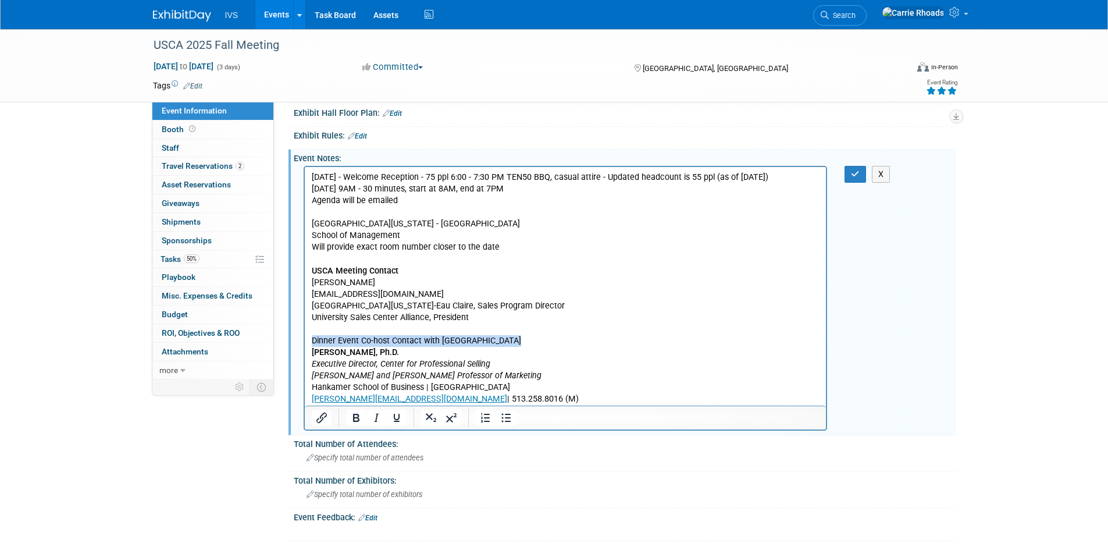
click at [304, 338] on html "Wednesday 9/24 - Welcome Reception - 75 ppl 6:00 - 7:30 PM TEN50 BBQ, casual at…" at bounding box center [565, 285] width 522 height 238
drag, startPoint x: 357, startPoint y: 415, endPoint x: 80, endPoint y: 201, distance: 349.5
click at [357, 415] on icon "Bold" at bounding box center [356, 418] width 6 height 8
drag, startPoint x: 404, startPoint y: 352, endPoint x: 309, endPoint y: 351, distance: 94.8
click at [309, 351] on html "Wednesday 9/24 - Welcome Reception - 75 ppl 6:00 - 7:30 PM TEN50 BBQ, casual at…" at bounding box center [565, 285] width 522 height 238
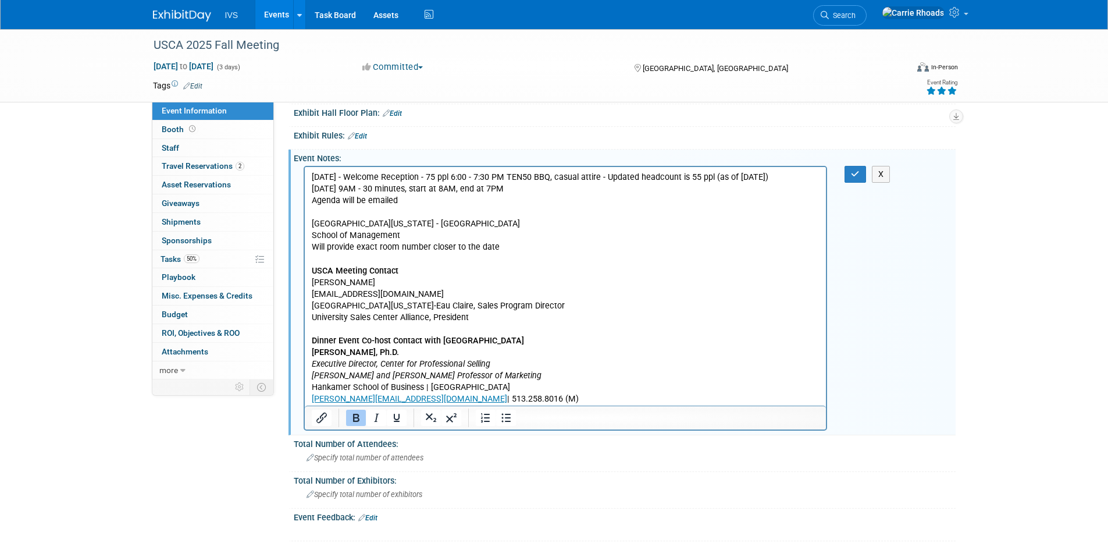
click at [354, 416] on icon "Bold" at bounding box center [356, 418] width 6 height 8
click at [520, 363] on p "Andrea L. Dixon, Ph.D. Executive Director, Center for Professional Selling Fran…" at bounding box center [565, 375] width 508 height 58
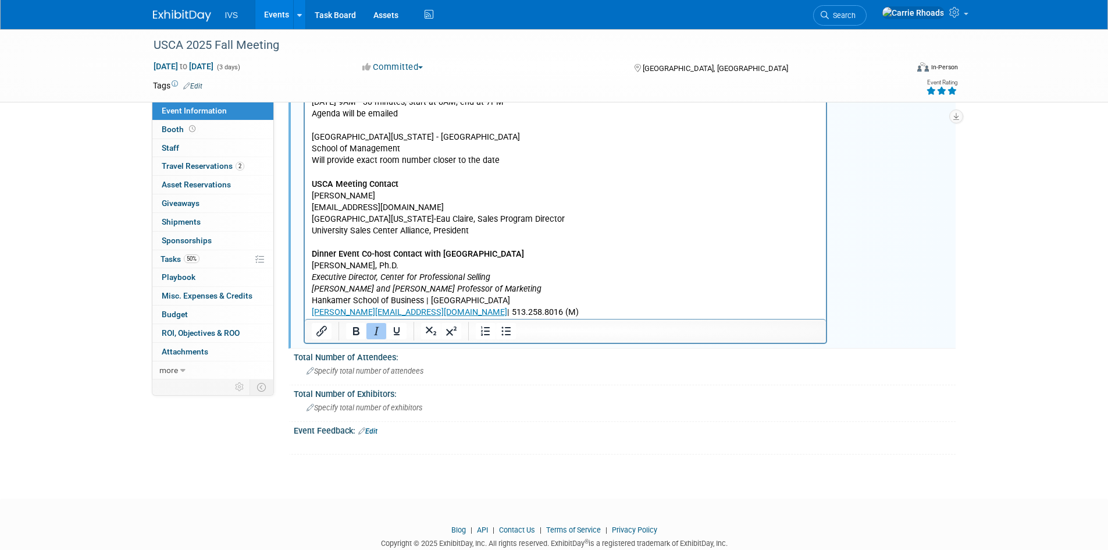
scroll to position [410, 0]
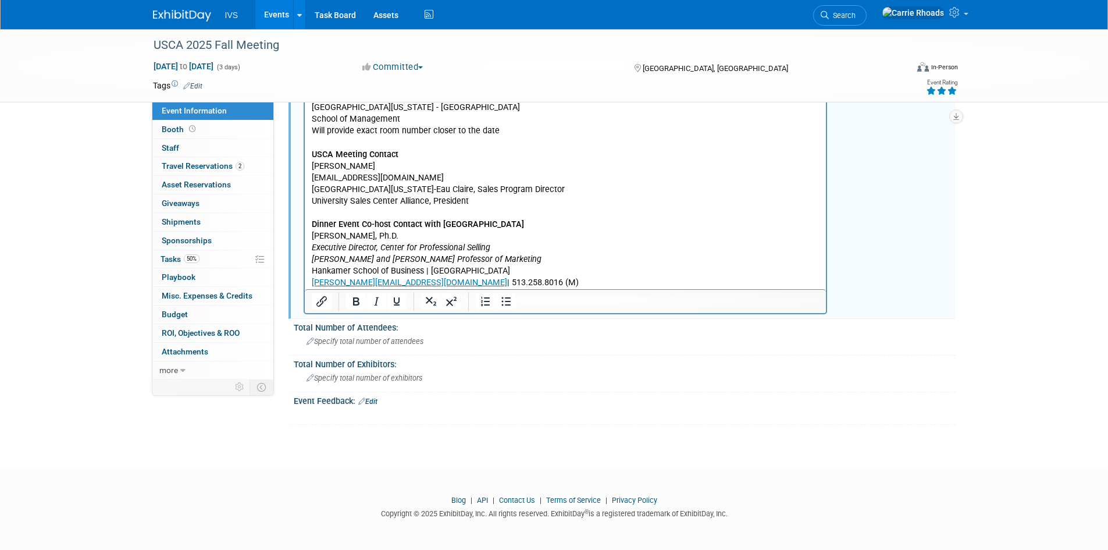
click at [547, 284] on p "Andrea L. Dixon, Ph.D. Executive Director, Center for Professional Selling Fran…" at bounding box center [565, 259] width 508 height 58
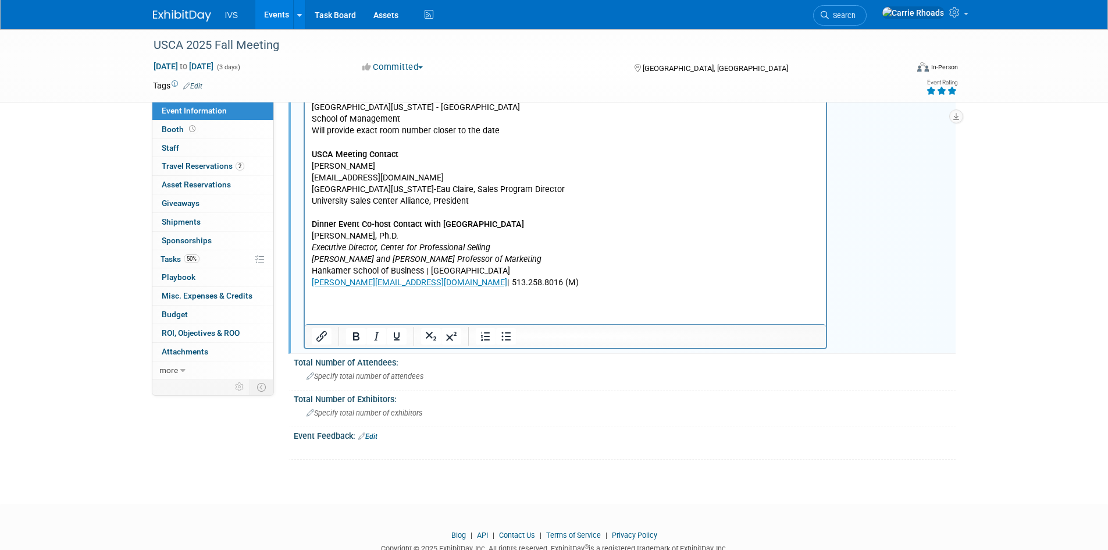
click at [544, 278] on p "Andrea L. Dixon, Ph.D. Executive Director, Center for Professional Selling Fran…" at bounding box center [565, 259] width 508 height 58
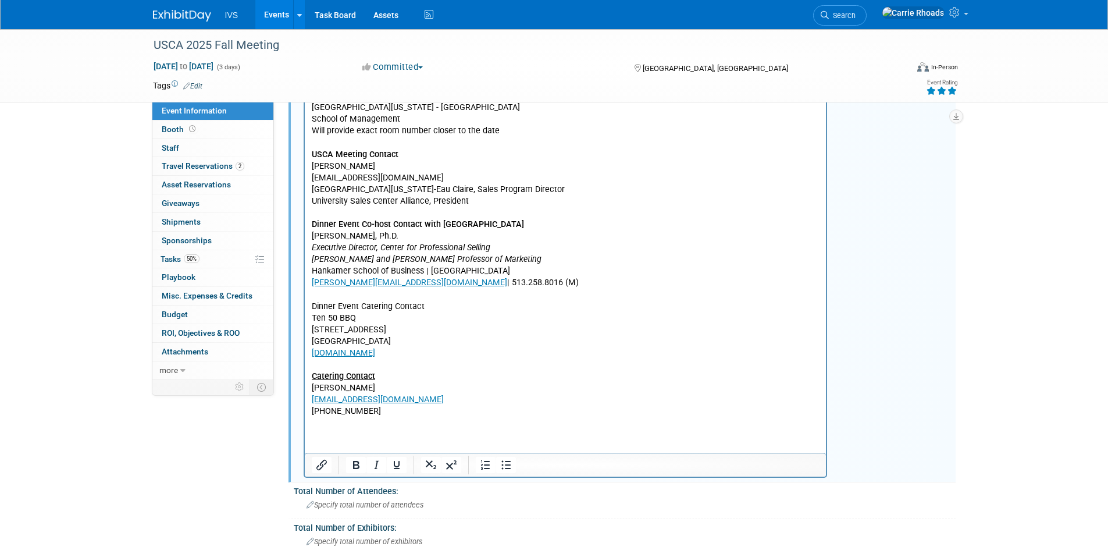
click at [383, 365] on p "Rich Text Area. Press ALT-0 for help." at bounding box center [565, 364] width 508 height 12
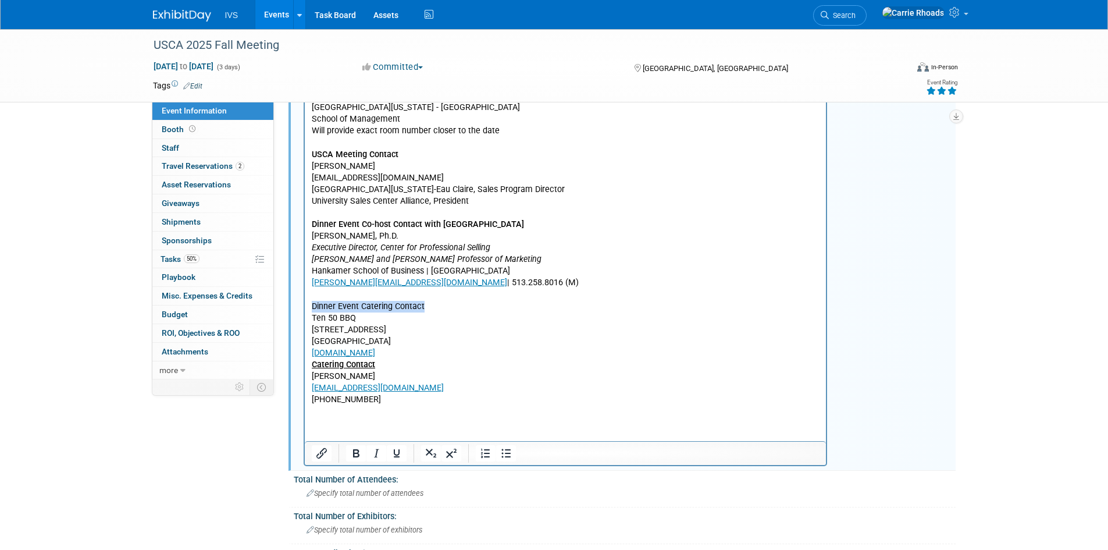
drag, startPoint x: 424, startPoint y: 305, endPoint x: 312, endPoint y: 304, distance: 111.7
click at [312, 304] on p "Dinner Event Catering Contact" at bounding box center [565, 306] width 508 height 12
click at [360, 456] on icon "Bold" at bounding box center [356, 453] width 14 height 14
click at [461, 383] on p "alana@ten50bbq.com" at bounding box center [565, 388] width 508 height 12
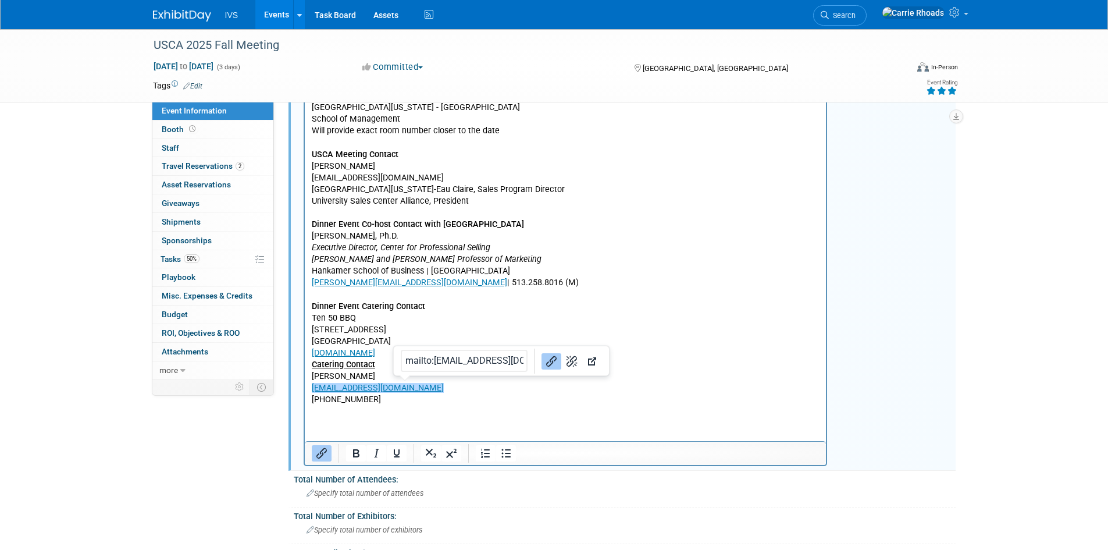
click at [419, 417] on p "Rich Text Area. Press ALT-0 for help." at bounding box center [565, 422] width 508 height 12
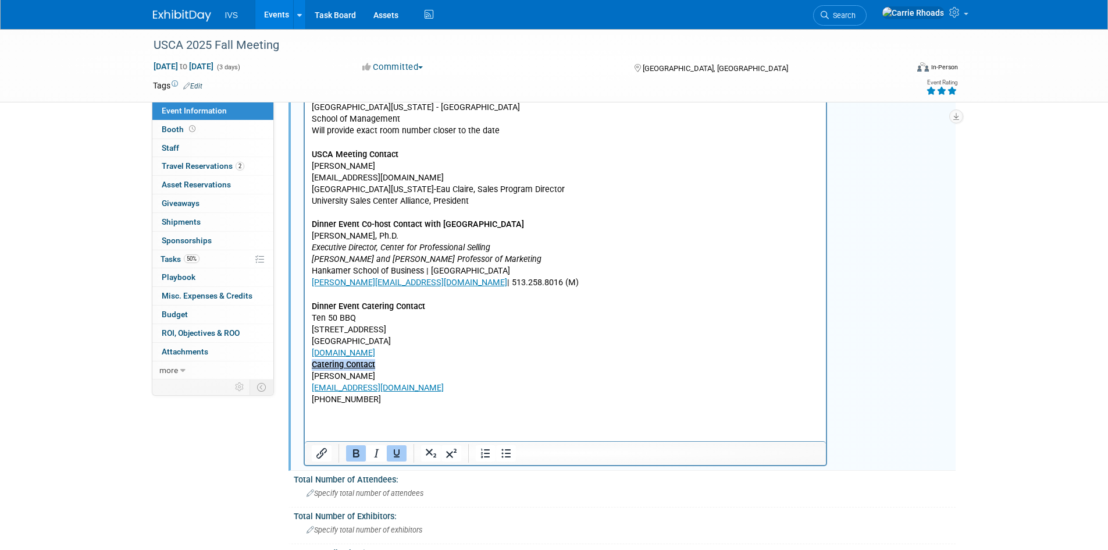
drag, startPoint x: 387, startPoint y: 368, endPoint x: 305, endPoint y: 367, distance: 82.0
click at [305, 367] on html "Wednesday 9/24 - Welcome Reception - 75 ppl 6:00 - 7:30 PM TEN50 BBQ, casual at…" at bounding box center [565, 245] width 522 height 390
click at [359, 455] on icon "Bold" at bounding box center [356, 453] width 14 height 14
click at [389, 362] on p "Catering Contact" at bounding box center [565, 364] width 508 height 12
drag, startPoint x: 386, startPoint y: 366, endPoint x: 311, endPoint y: 366, distance: 75.0
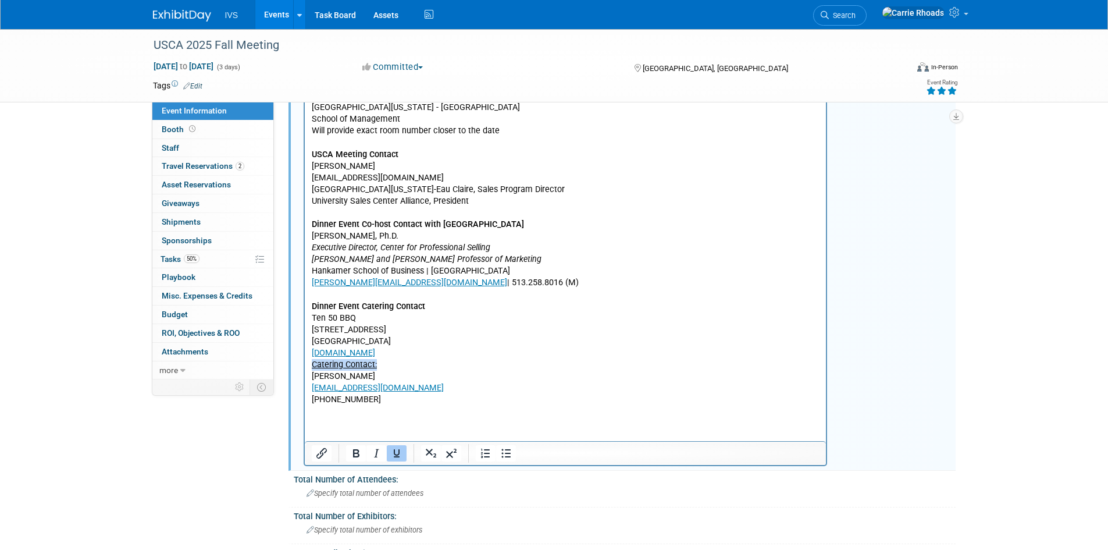
click at [311, 366] on p "Catering Contact:" at bounding box center [565, 364] width 508 height 12
click at [401, 458] on icon "Underline" at bounding box center [397, 453] width 14 height 14
click at [495, 402] on p "972-234-1050" at bounding box center [565, 399] width 508 height 12
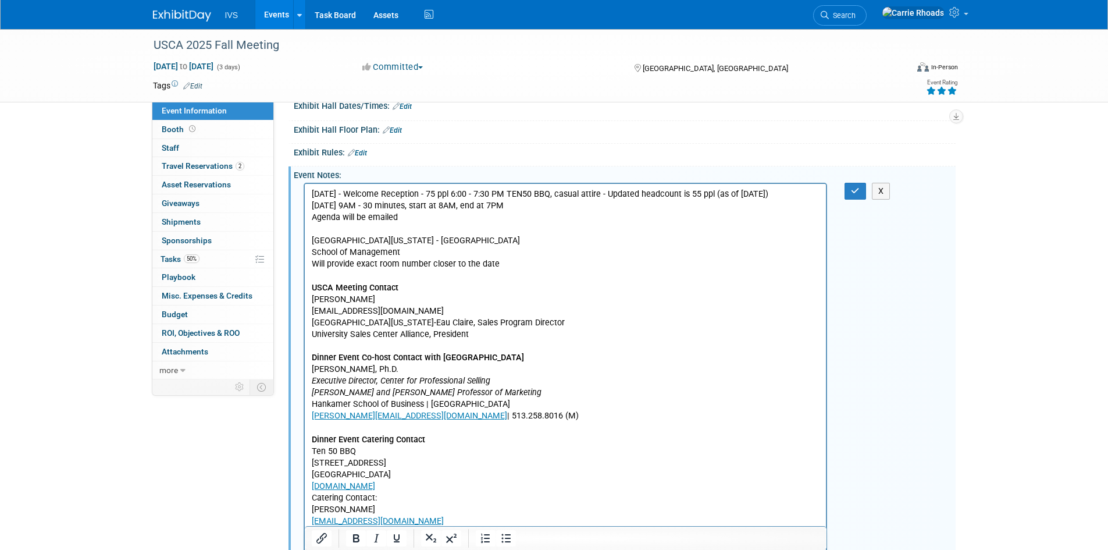
scroll to position [236, 0]
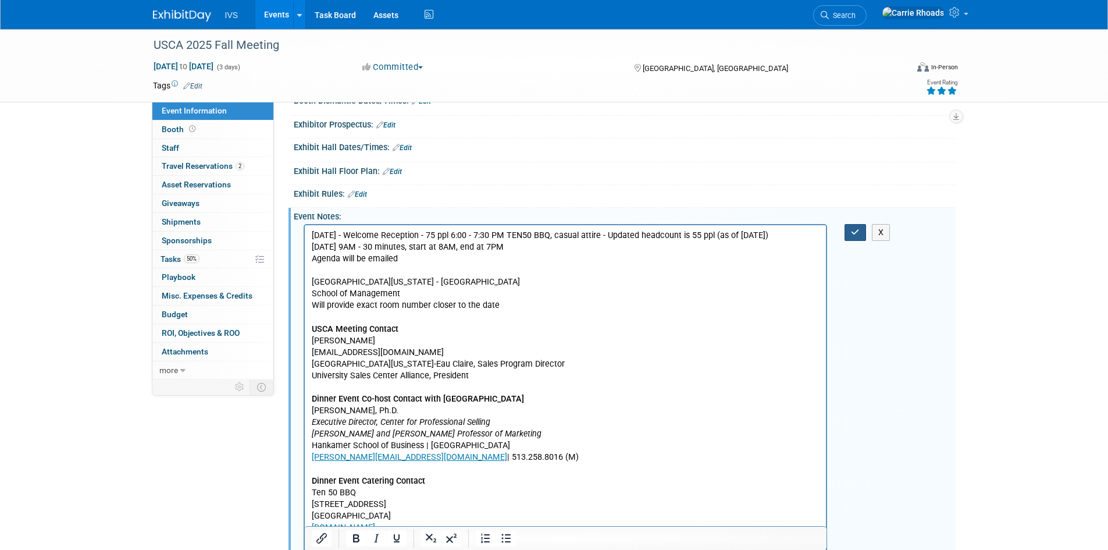
click at [853, 228] on icon "button" at bounding box center [855, 232] width 9 height 8
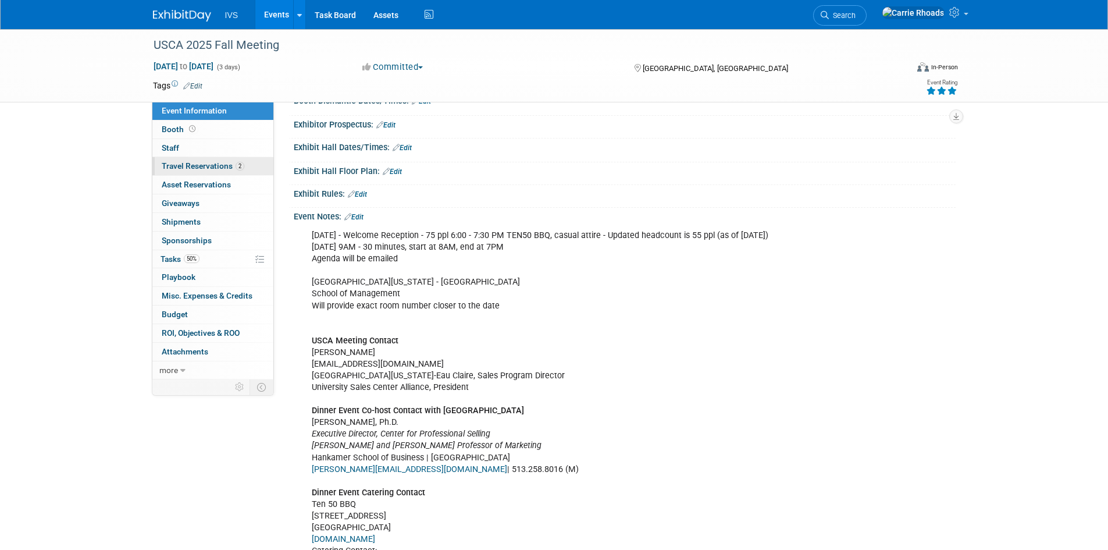
click at [198, 165] on span "Travel Reservations 2" at bounding box center [203, 165] width 83 height 9
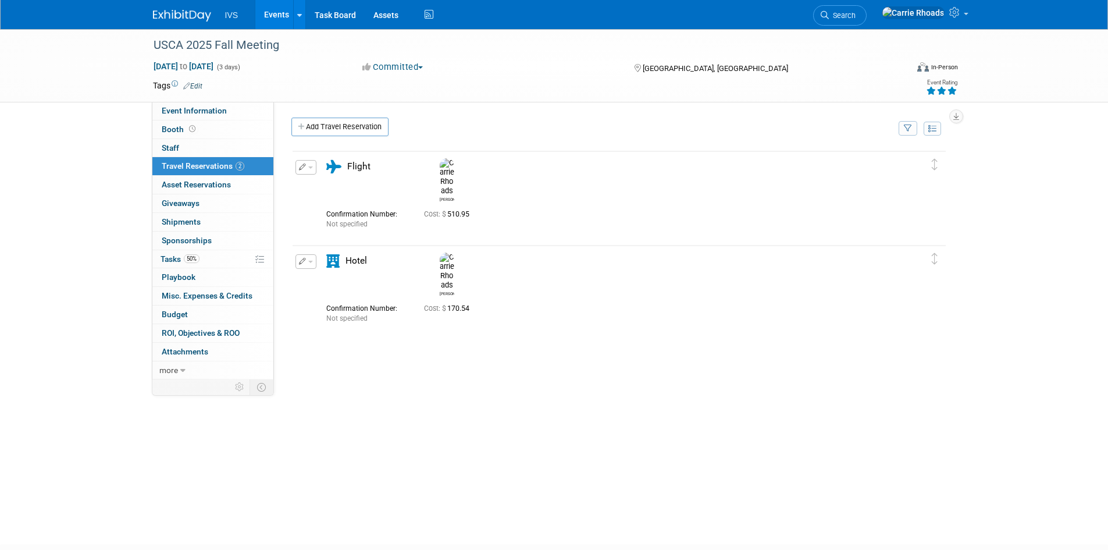
scroll to position [0, 0]
click at [174, 314] on span "Budget" at bounding box center [175, 313] width 26 height 9
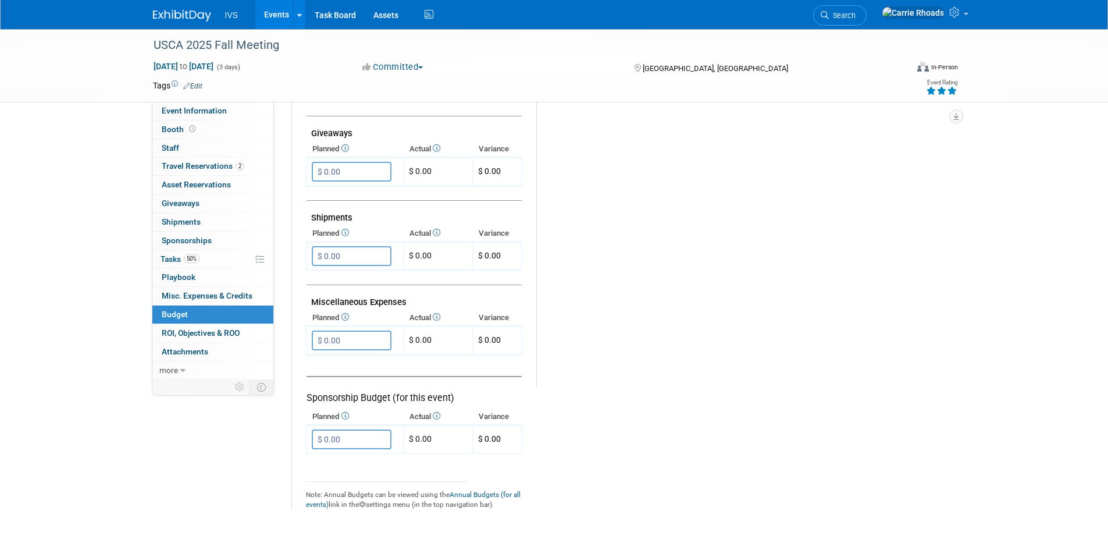
scroll to position [523, 0]
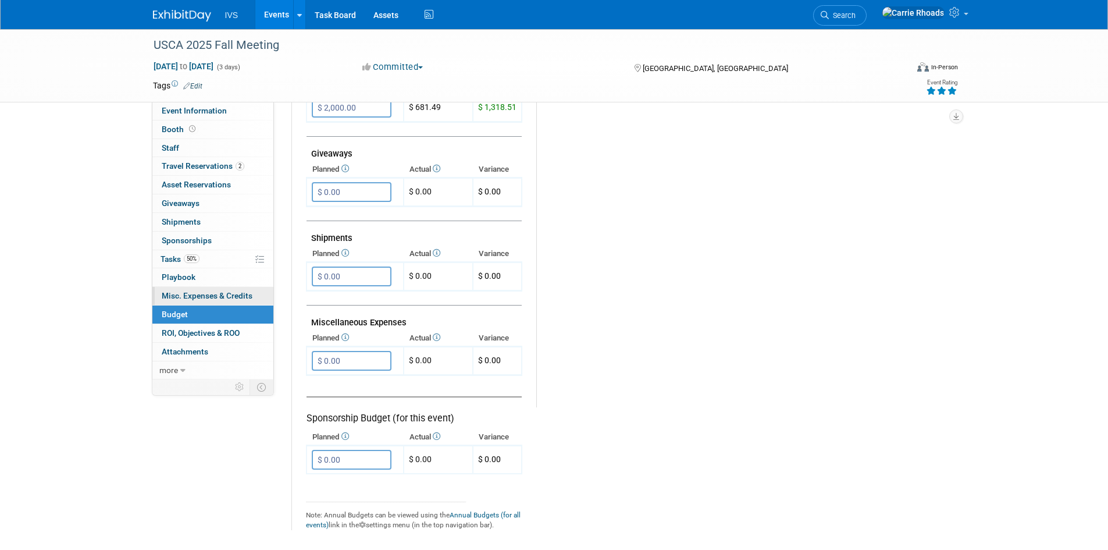
click at [185, 297] on span "Misc. Expenses & Credits 0" at bounding box center [207, 295] width 91 height 9
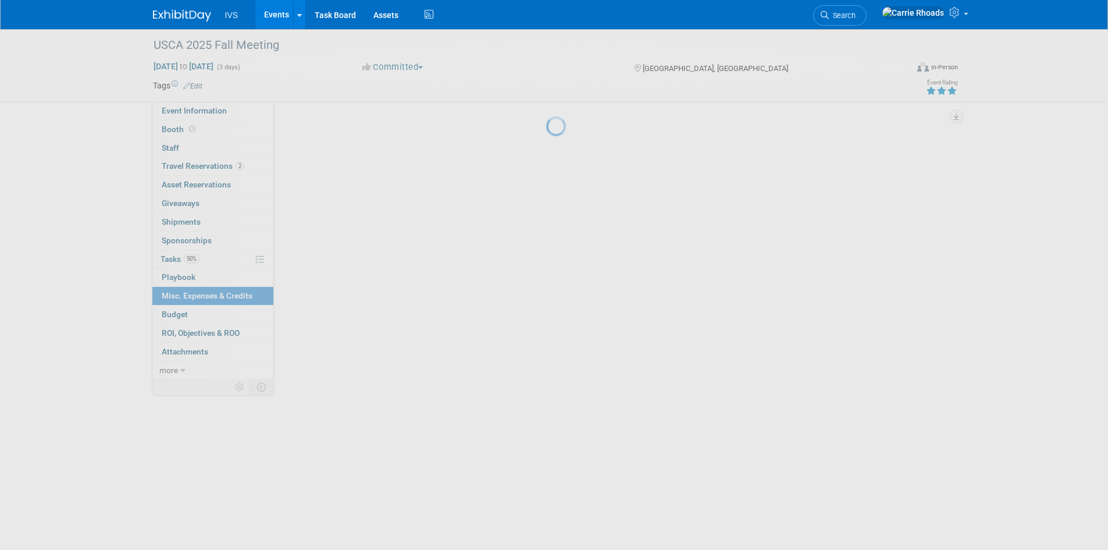
scroll to position [0, 0]
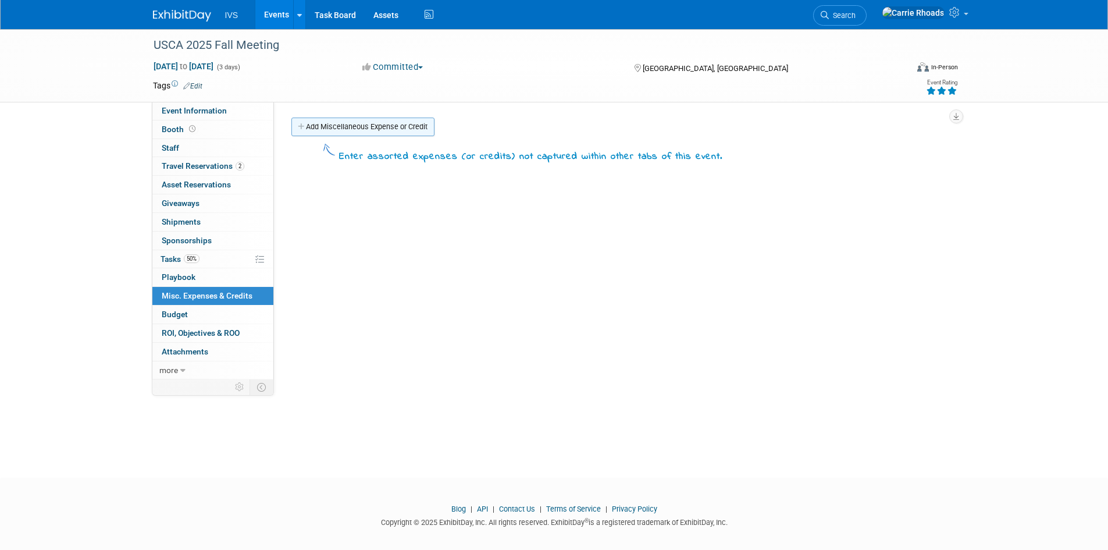
click at [383, 129] on link "Add Miscellaneous Expense or Credit" at bounding box center [362, 126] width 143 height 19
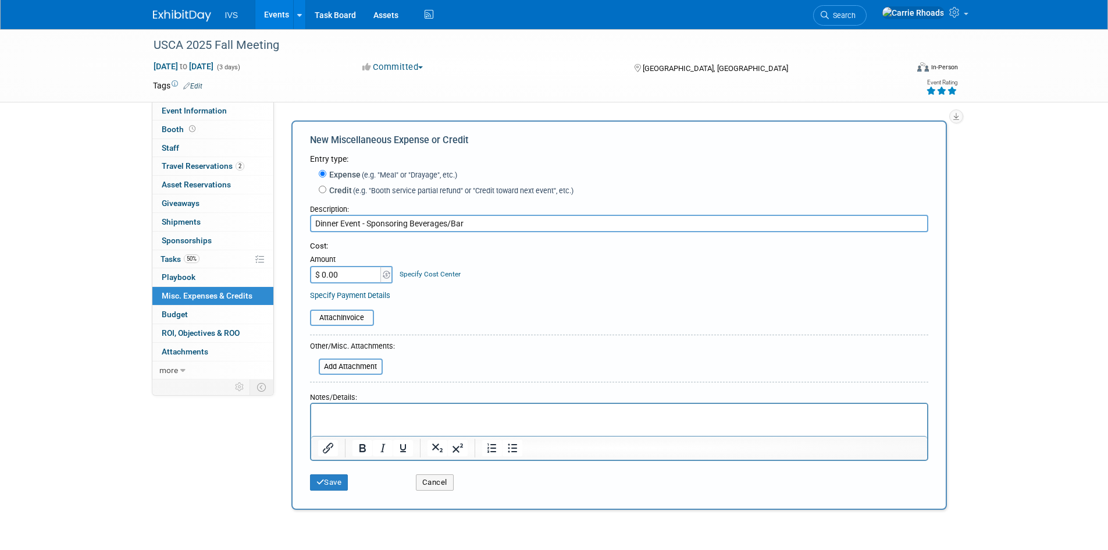
type input "Dinner Event - Sponsoring Beverages/Bar"
click at [361, 280] on input "$ 0.00" at bounding box center [346, 274] width 73 height 17
type input "$ 1,500.00"
click at [335, 484] on button "Save" at bounding box center [329, 482] width 38 height 16
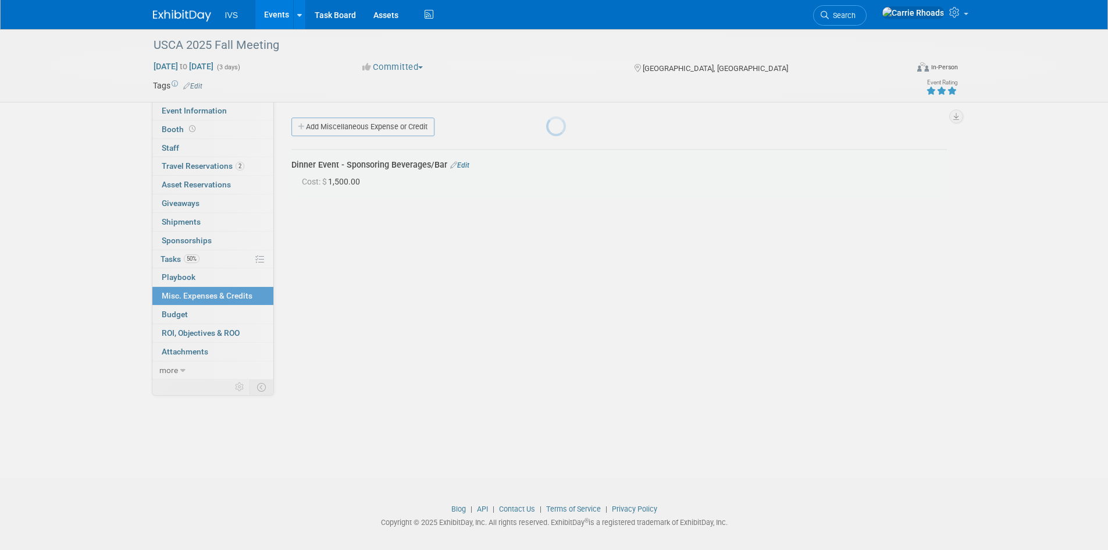
scroll to position [9, 0]
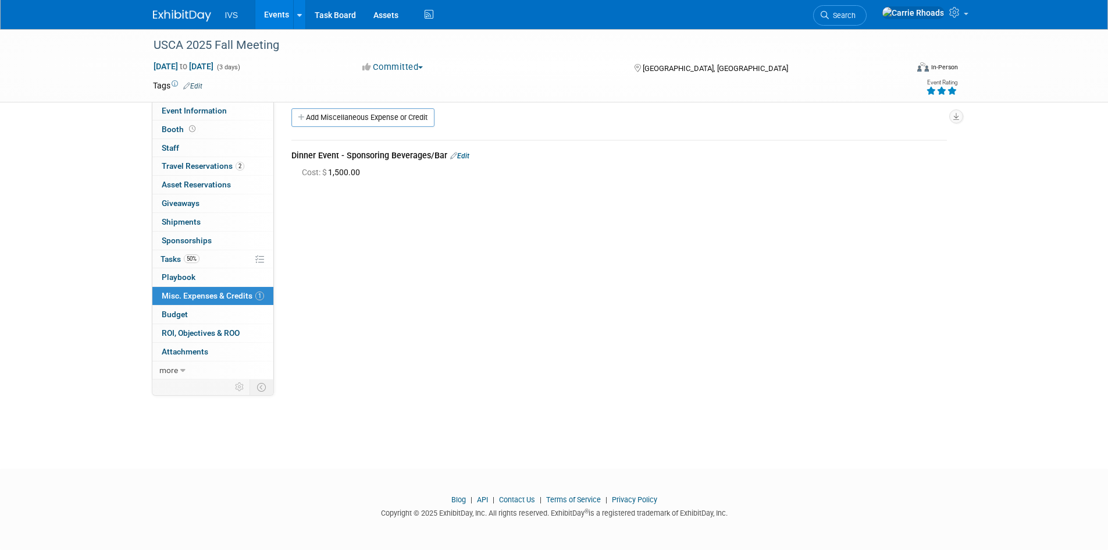
click at [174, 8] on link at bounding box center [189, 9] width 72 height 9
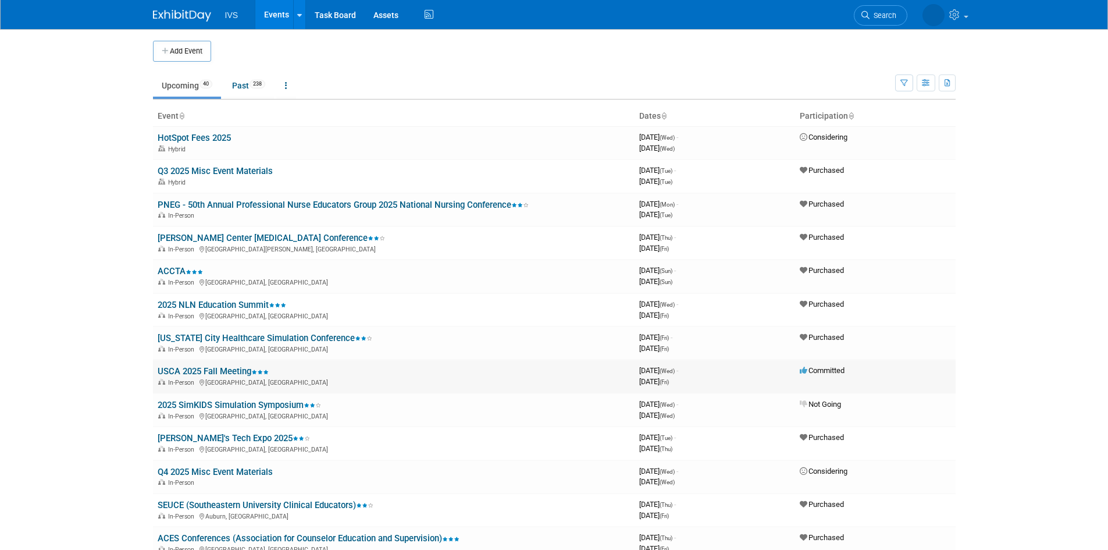
click at [222, 370] on link "USCA 2025 Fall Meeting" at bounding box center [213, 371] width 111 height 10
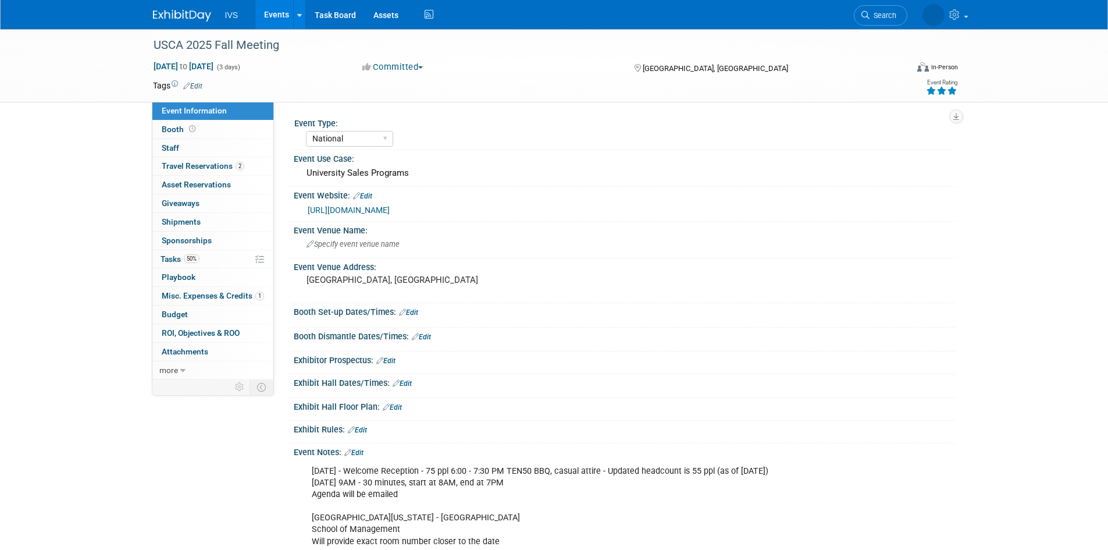
select select "National"
click at [142, 479] on div "USCA 2025 Fall Meeting Sep 24, 2025 to Sep 26, 2025 (3 days) Sep 24, 2025 to Se…" at bounding box center [554, 498] width 1108 height 938
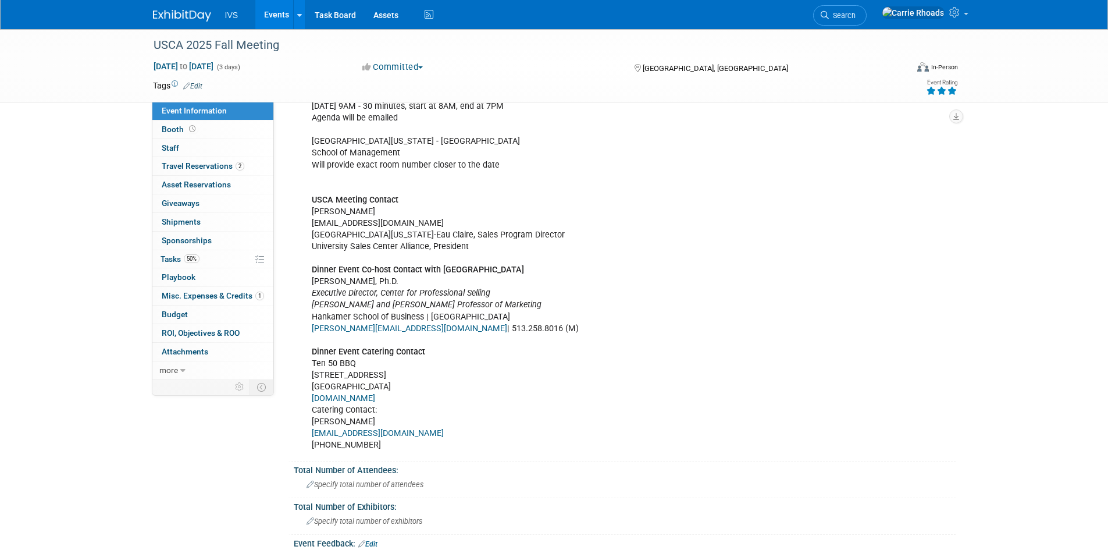
scroll to position [407, 0]
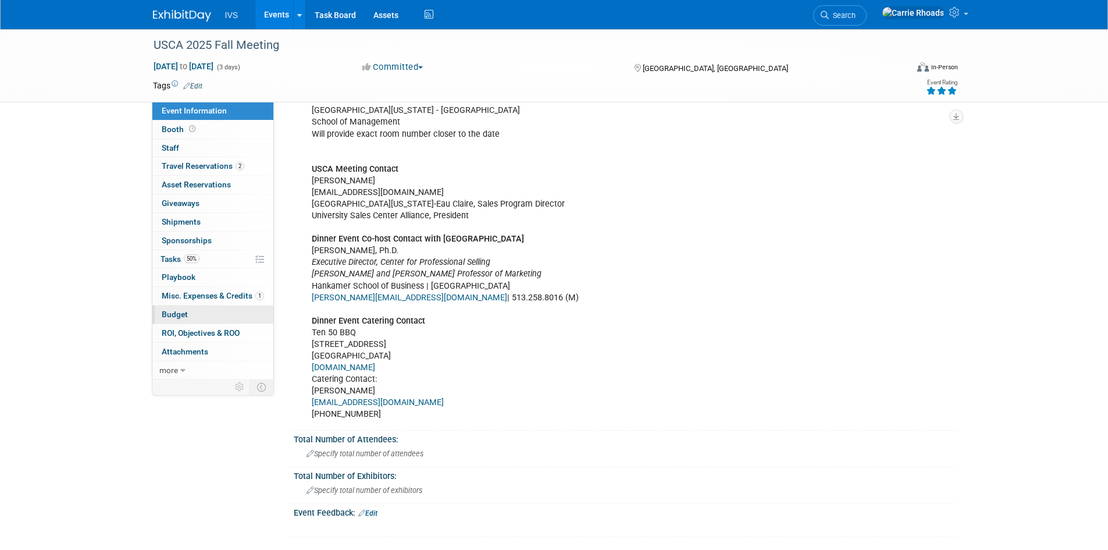
click at [162, 311] on span "Budget" at bounding box center [175, 313] width 26 height 9
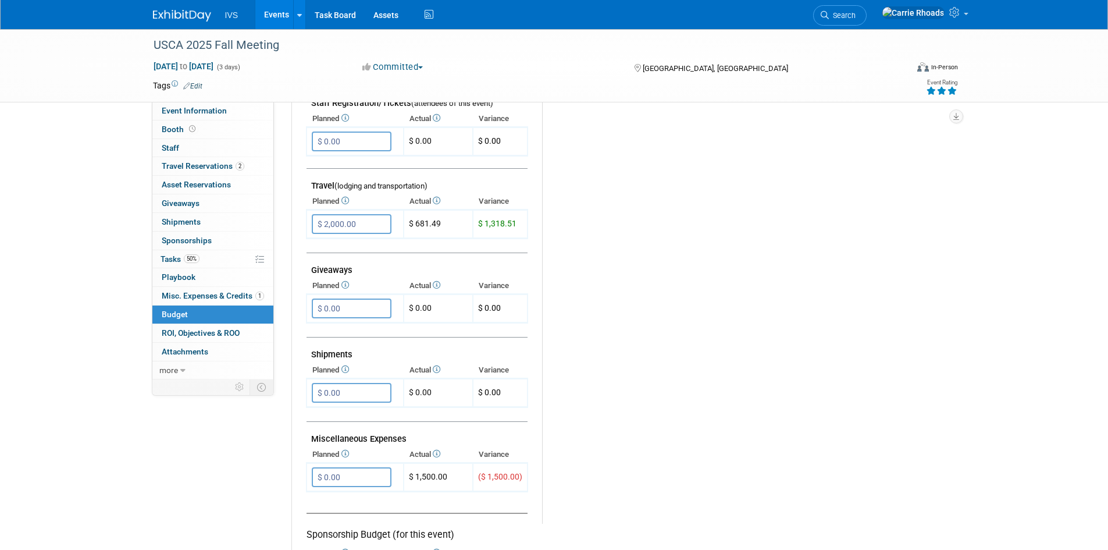
scroll to position [0, 0]
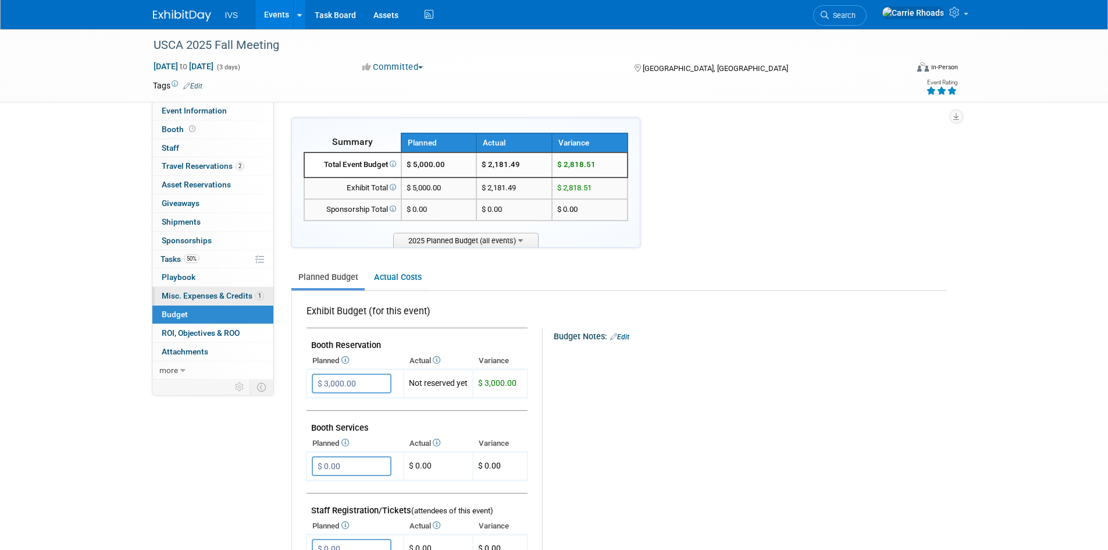
click at [166, 292] on span "Misc. Expenses & Credits 1" at bounding box center [213, 295] width 102 height 9
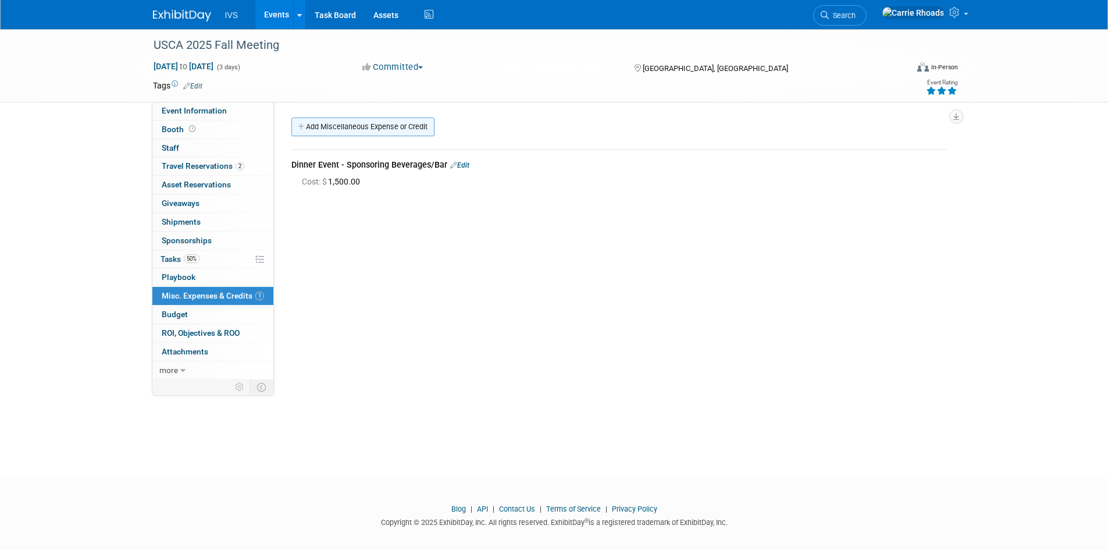
click at [352, 126] on link "Add Miscellaneous Expense or Credit" at bounding box center [362, 126] width 143 height 19
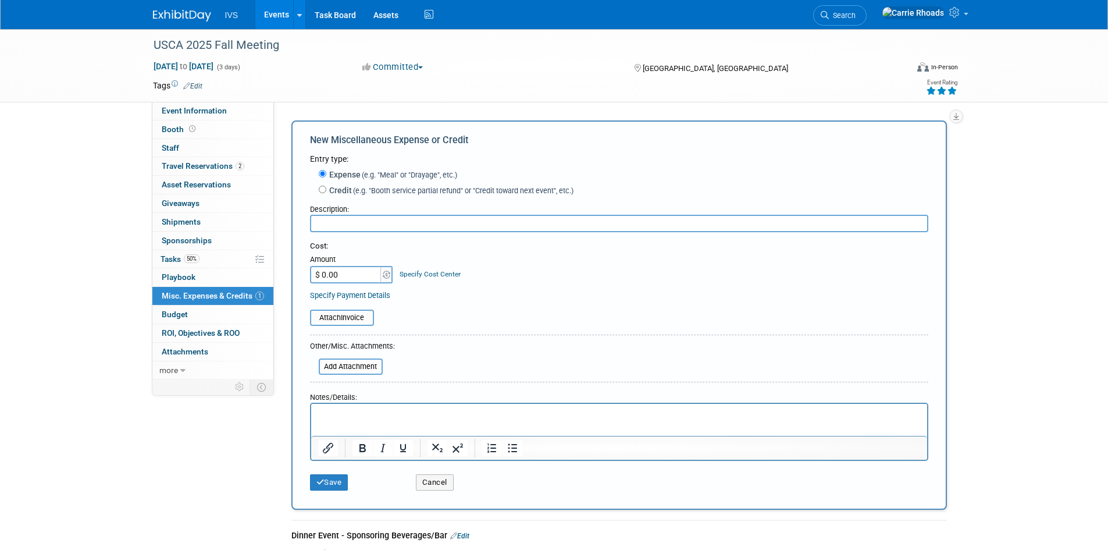
click at [1016, 210] on div "USCA 2025 Fall Meeting Sep 24, 2025 to Sep 26, 2025 (3 days) Sep 24, 2025 to Se…" at bounding box center [554, 311] width 1108 height 564
click at [451, 489] on button "Cancel" at bounding box center [435, 482] width 38 height 16
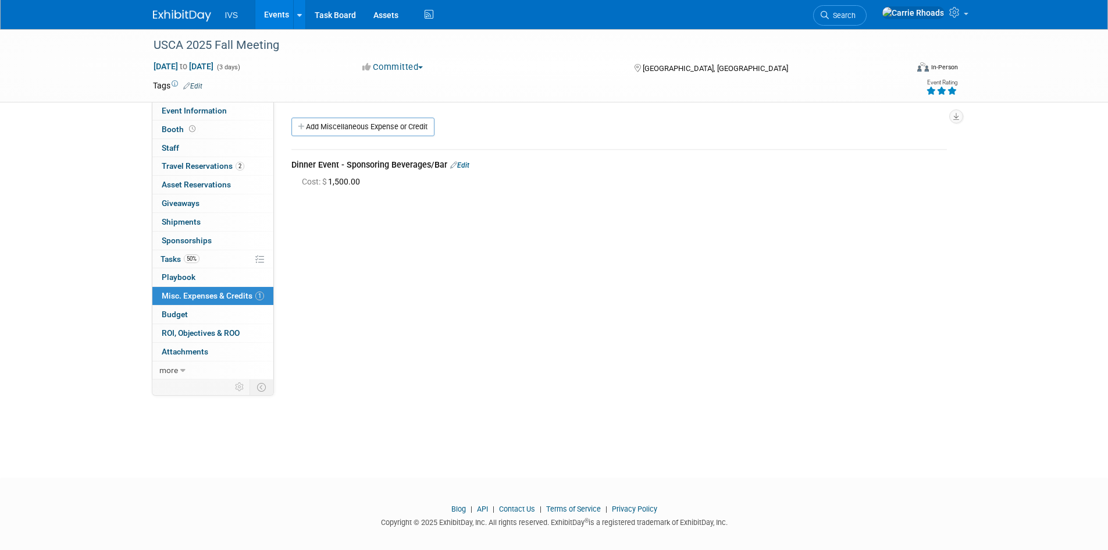
click at [463, 166] on link "Edit" at bounding box center [459, 165] width 19 height 8
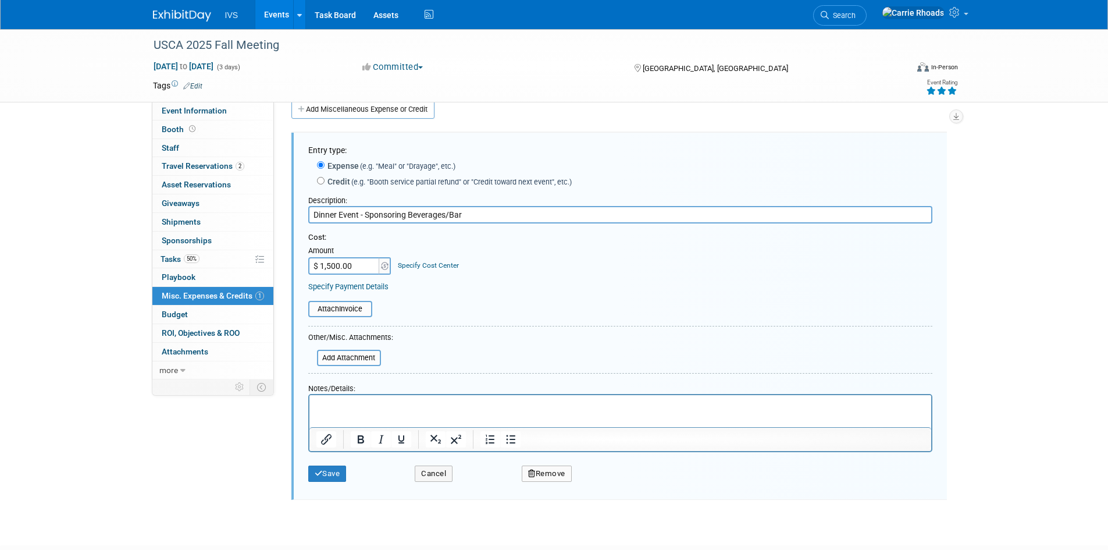
click at [404, 403] on p "Rich Text Area. Press ALT-0 for help." at bounding box center [620, 406] width 608 height 12
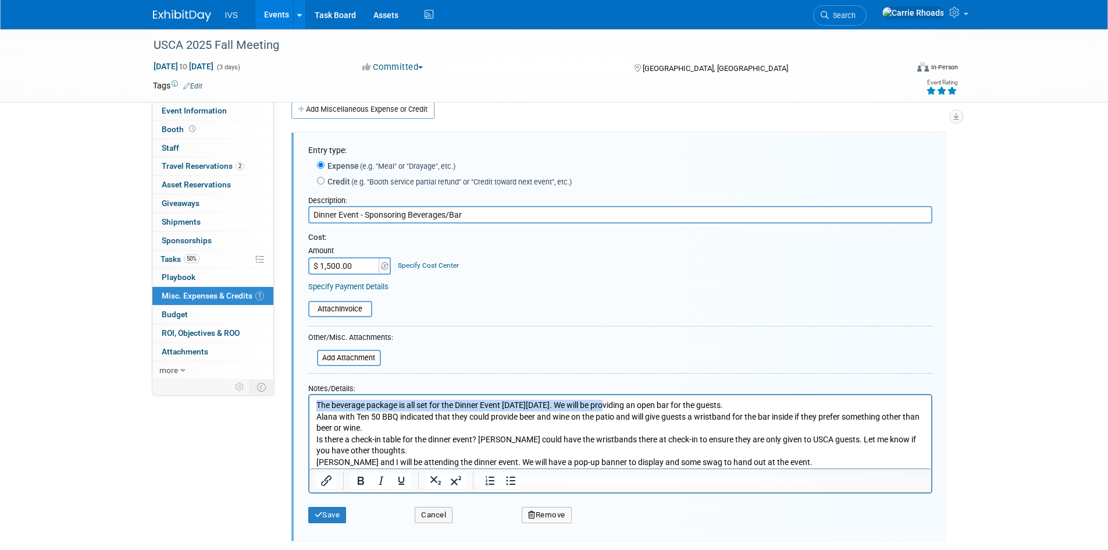
drag, startPoint x: 614, startPoint y: 407, endPoint x: 315, endPoint y: 404, distance: 299.0
click at [316, 404] on p "The beverage package is all set for the Dinner Event on Wednesday, September 24…" at bounding box center [620, 406] width 608 height 12
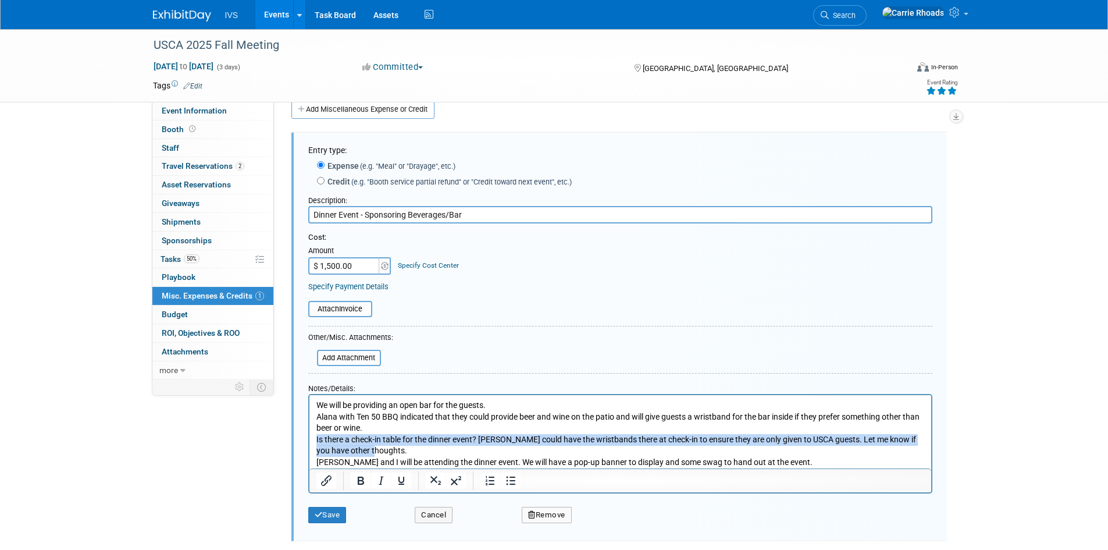
drag, startPoint x: 407, startPoint y: 449, endPoint x: 305, endPoint y: 442, distance: 101.4
click at [309, 442] on html "We will be providing an open bar for the guests. Alana with Ten 50 BBQ indicate…" at bounding box center [620, 431] width 622 height 73
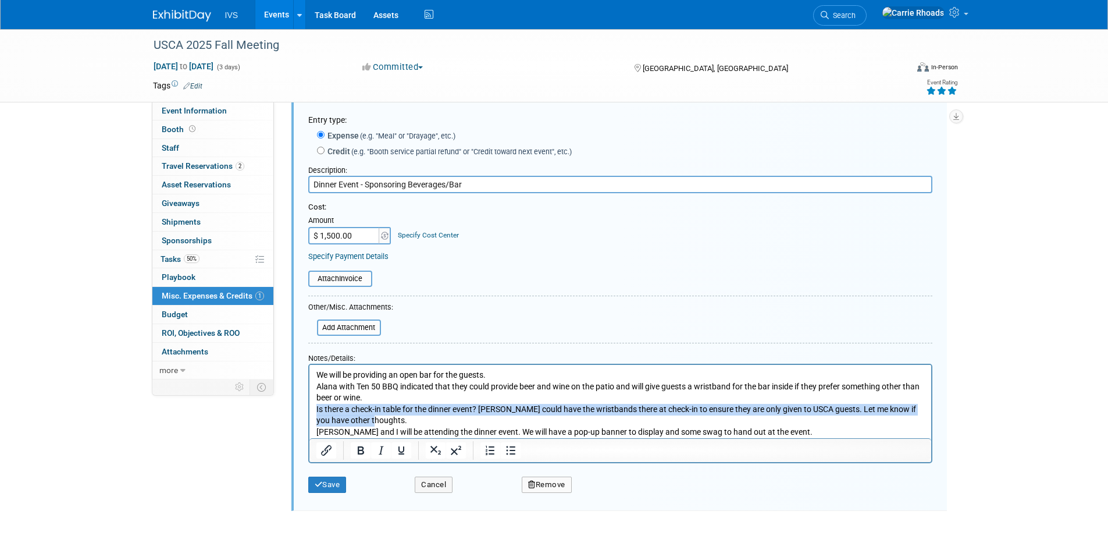
scroll to position [76, 0]
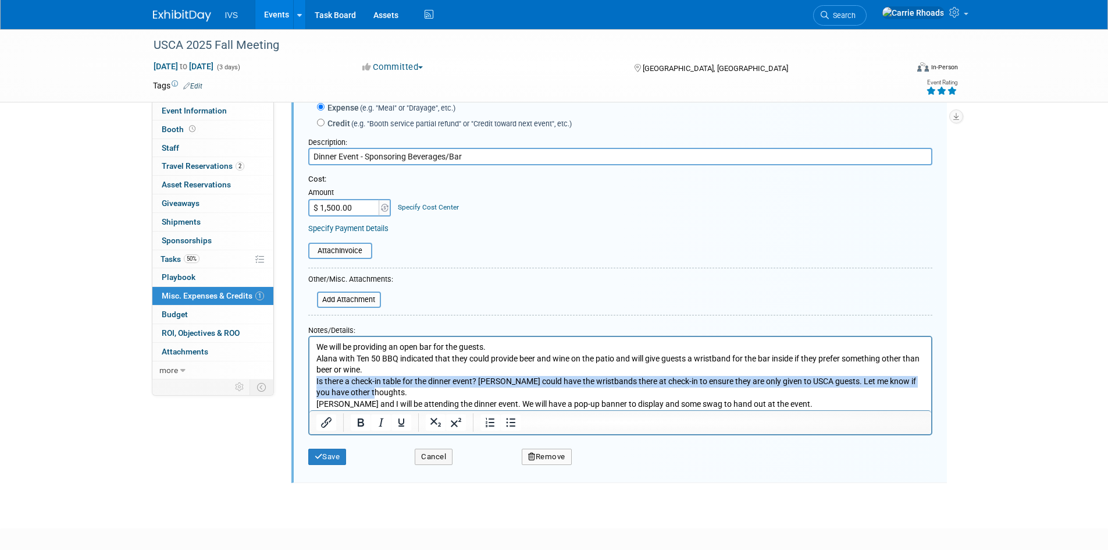
click at [703, 382] on p "Is there a check-in table for the dinner event? Alana could have the wristbands…" at bounding box center [620, 387] width 608 height 23
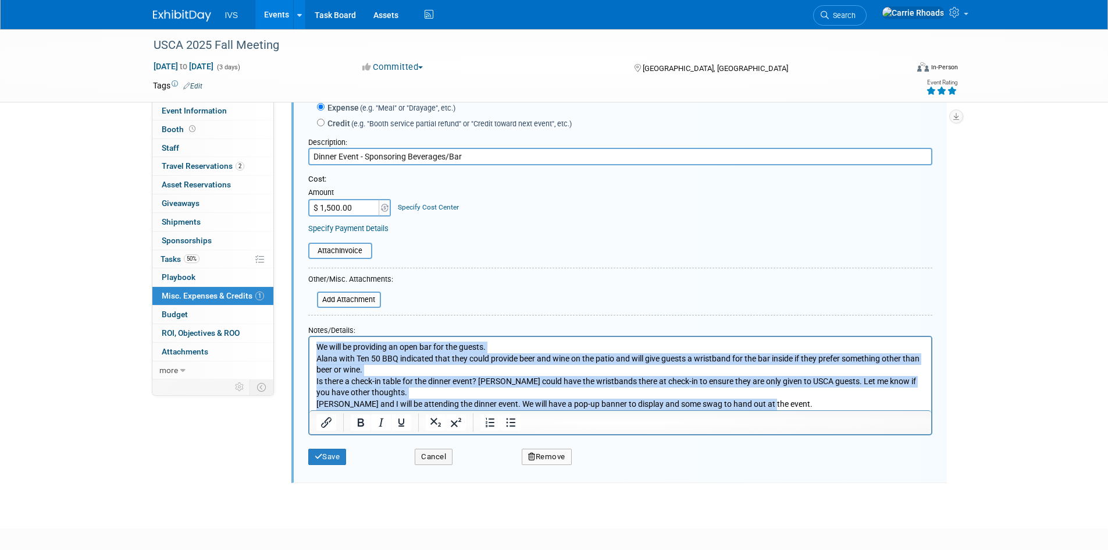
drag, startPoint x: 772, startPoint y: 408, endPoint x: 302, endPoint y: 338, distance: 475.7
click at [309, 338] on html "We will be providing an open bar for the guests. Alana with Ten 50 BBQ indicate…" at bounding box center [620, 373] width 622 height 73
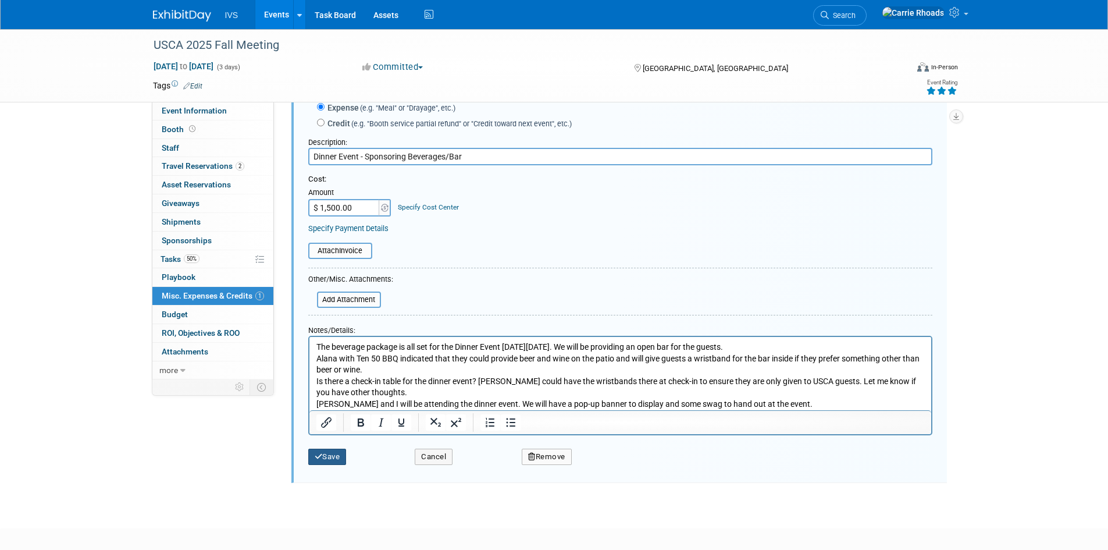
click at [329, 459] on button "Save" at bounding box center [327, 456] width 38 height 16
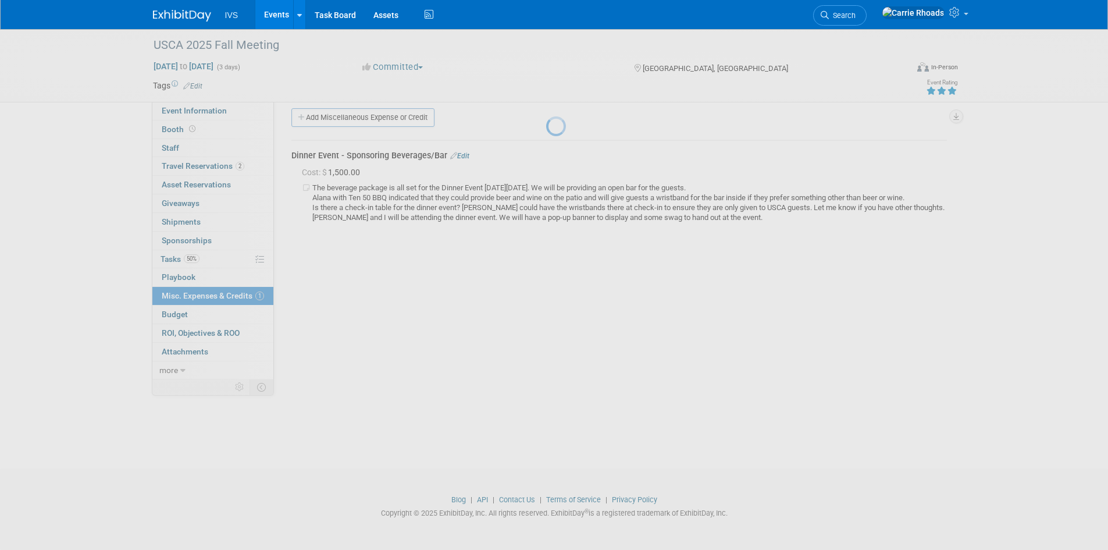
scroll to position [9, 0]
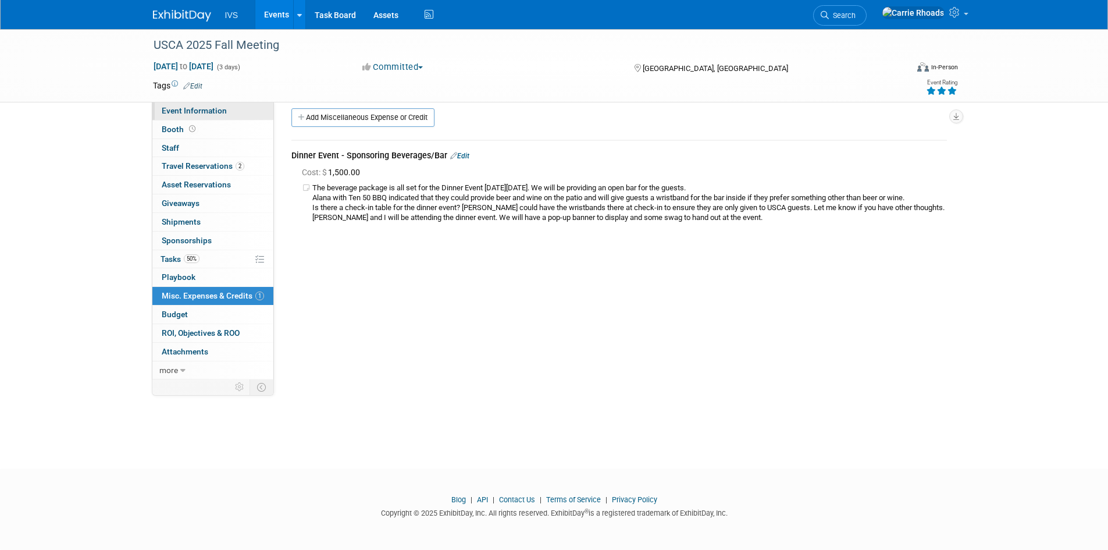
click at [186, 108] on span "Event Information" at bounding box center [194, 110] width 65 height 9
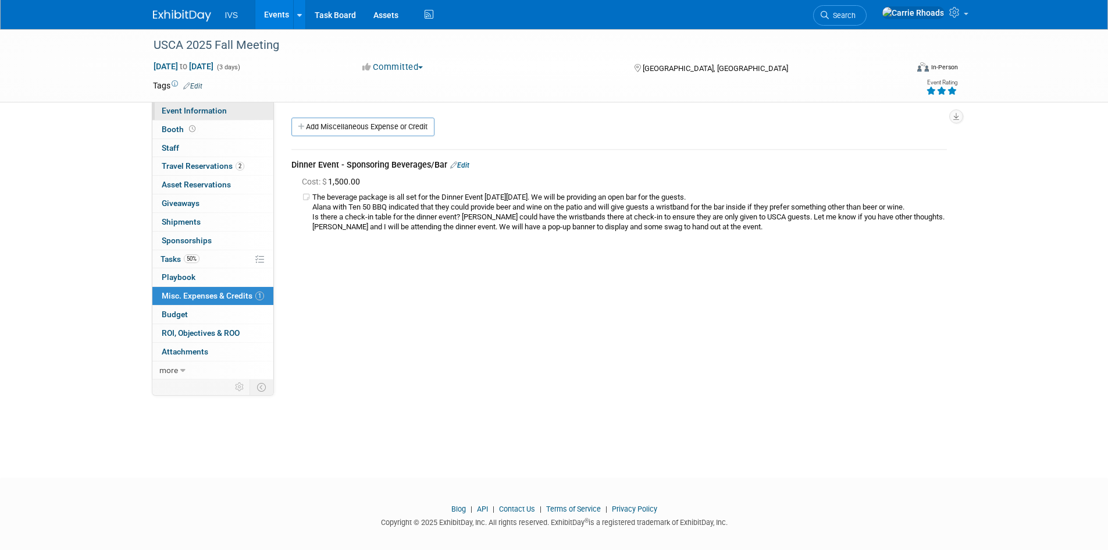
select select "National"
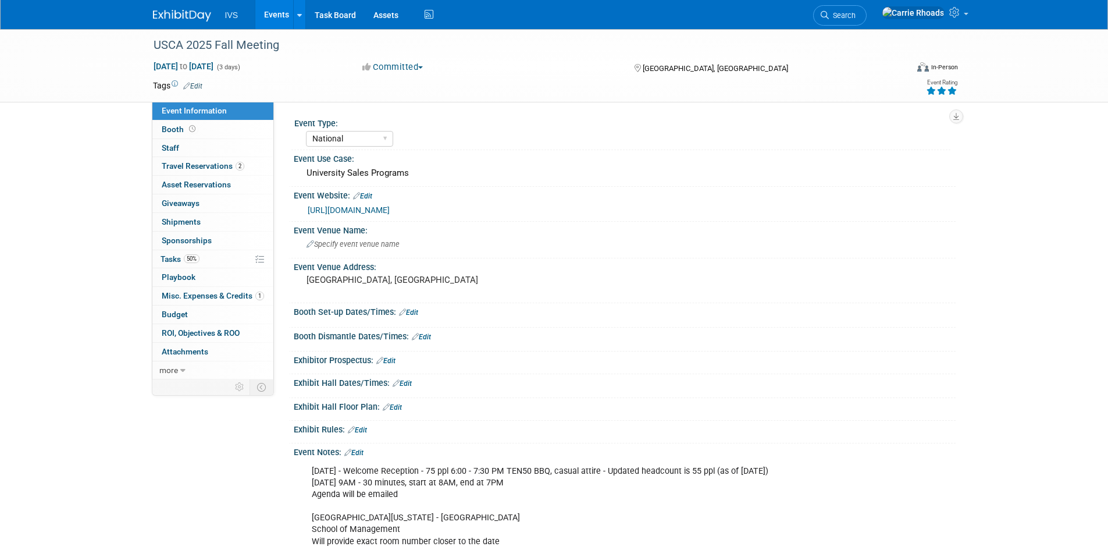
click at [181, 16] on img at bounding box center [182, 16] width 58 height 12
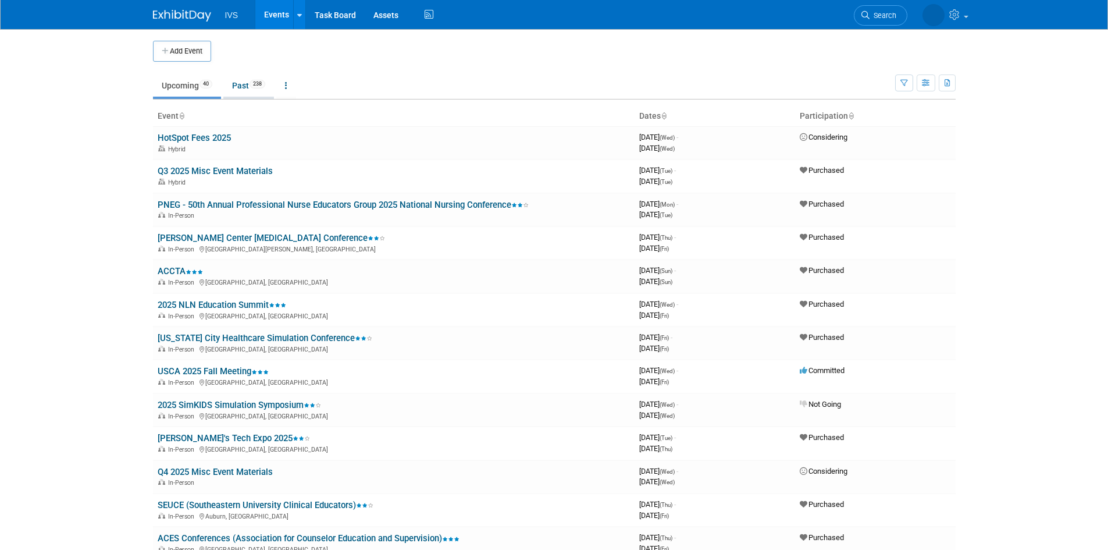
click at [247, 87] on link "Past 238" at bounding box center [248, 85] width 51 height 22
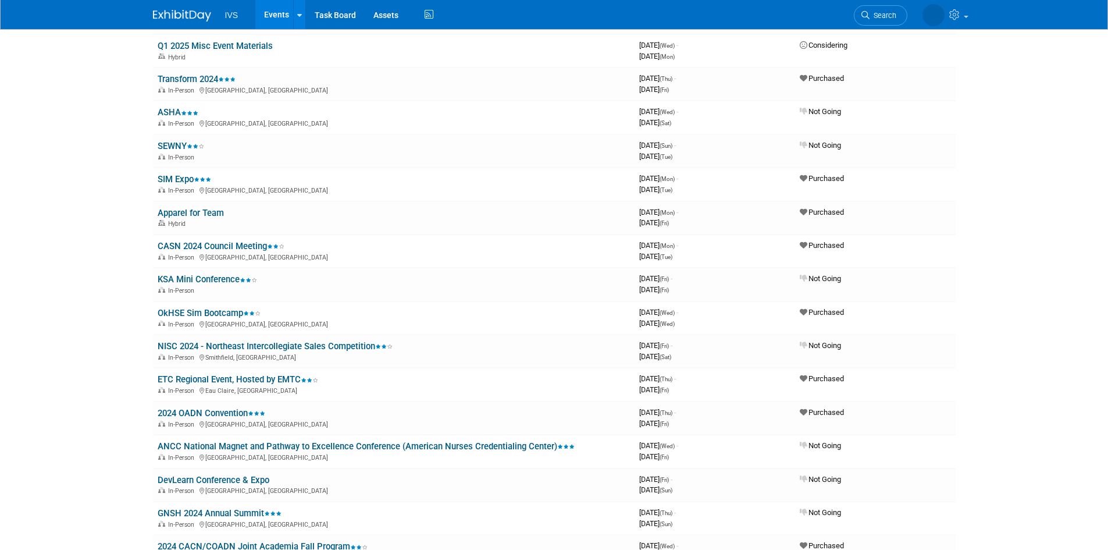
scroll to position [1454, 0]
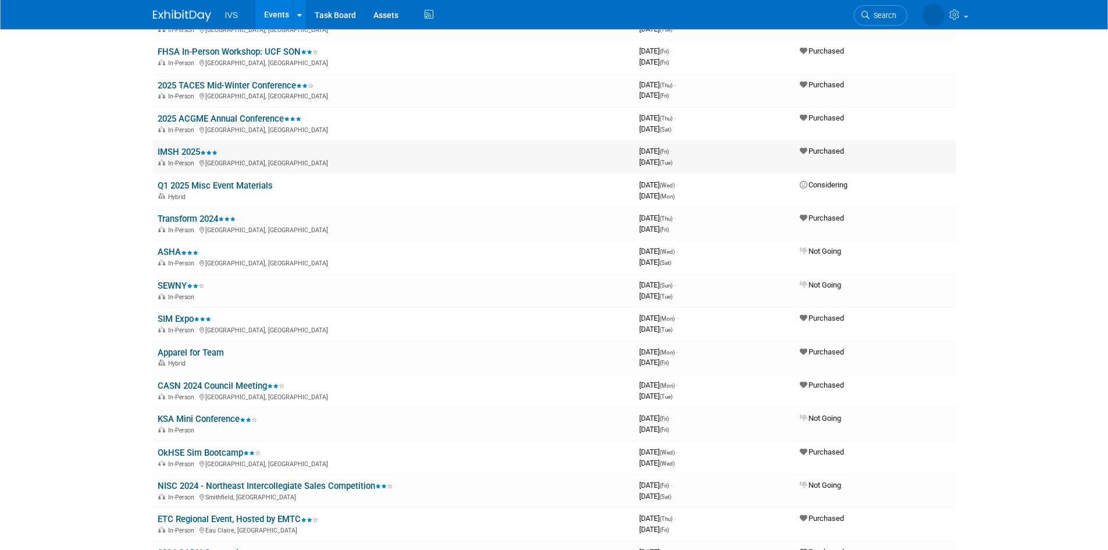
click at [176, 147] on link "IMSH 2025" at bounding box center [188, 152] width 60 height 10
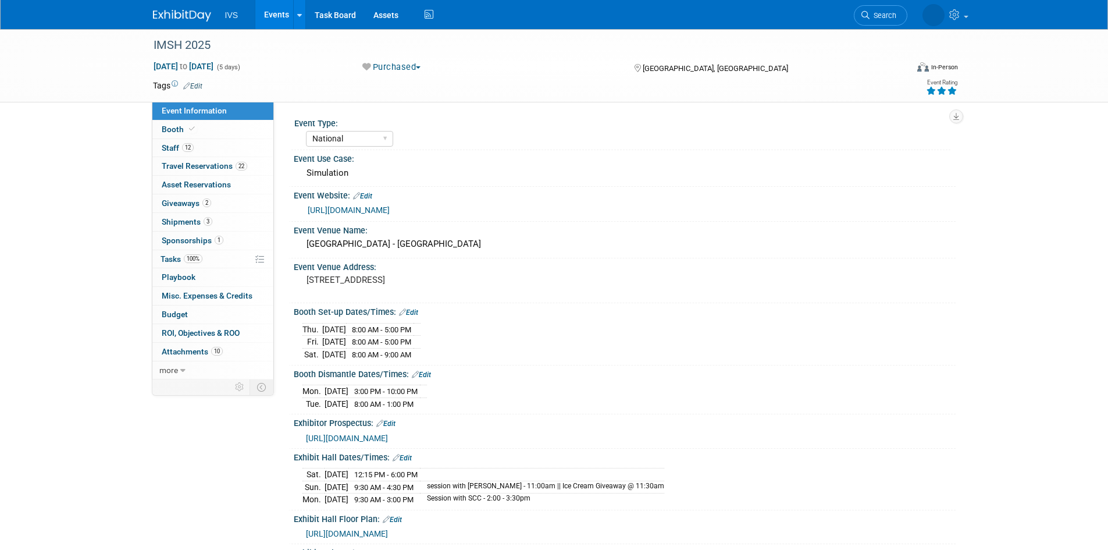
select select "National"
click at [172, 258] on span "Tasks 100%" at bounding box center [182, 258] width 42 height 9
